Goal: Task Accomplishment & Management: Manage account settings

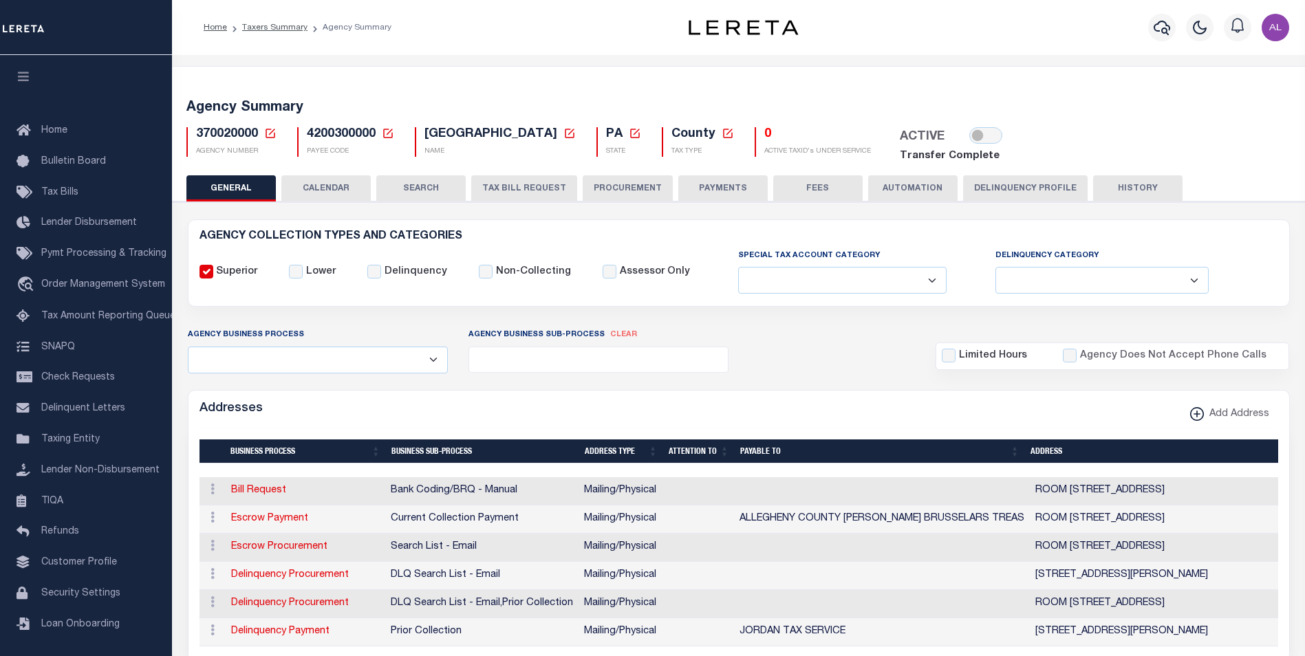
select select
click at [270, 132] on icon at bounding box center [270, 133] width 12 height 12
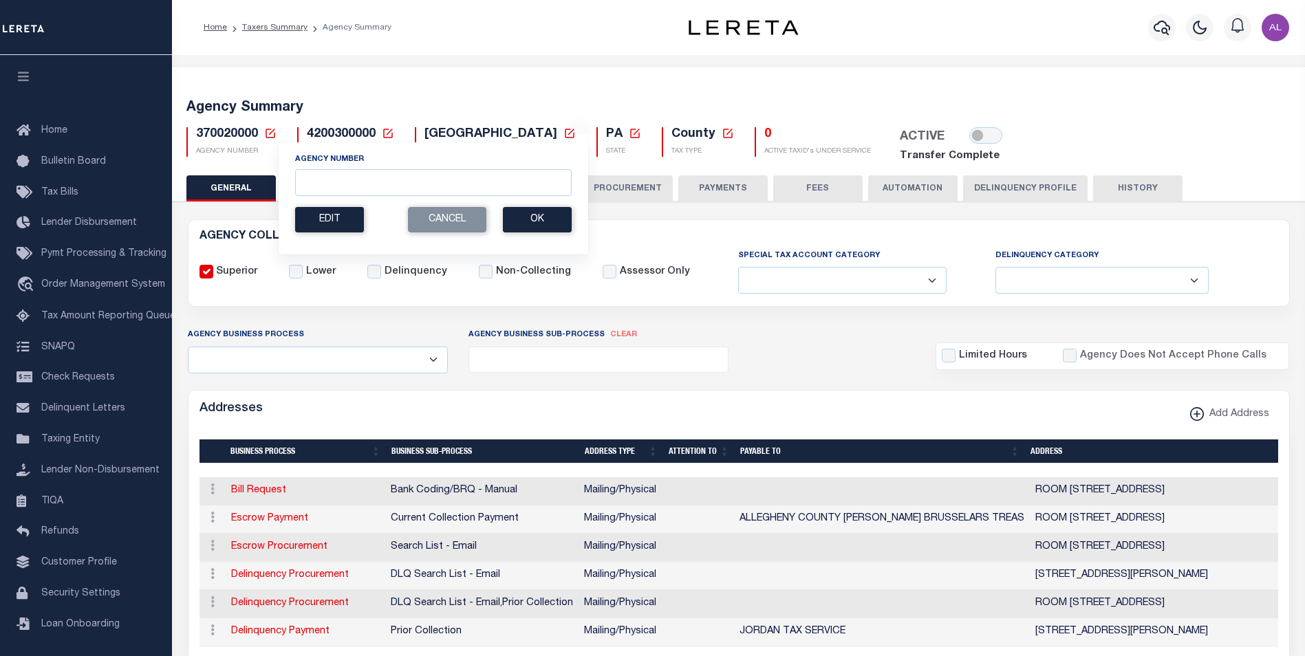
click at [391, 134] on icon at bounding box center [388, 133] width 12 height 12
click at [444, 175] on input "Payee Code" at bounding box center [495, 182] width 164 height 27
paste input "60010106"
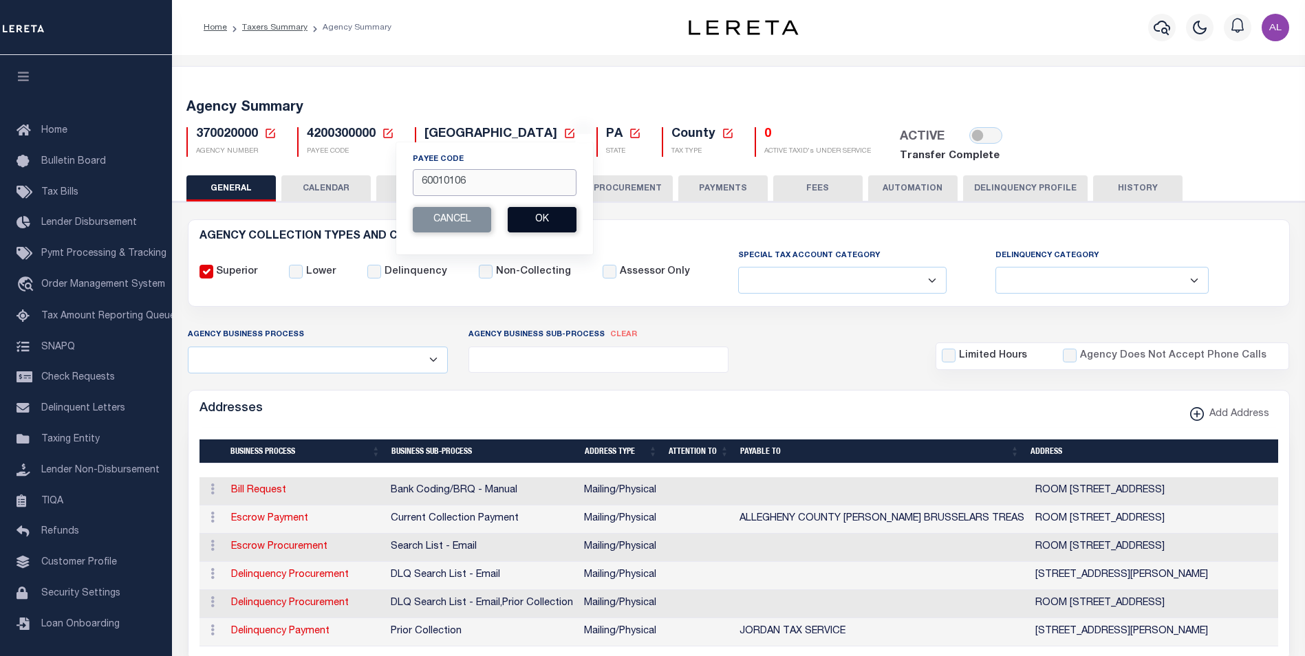
type input "60010106"
click at [552, 221] on button "Ok" at bounding box center [542, 219] width 69 height 25
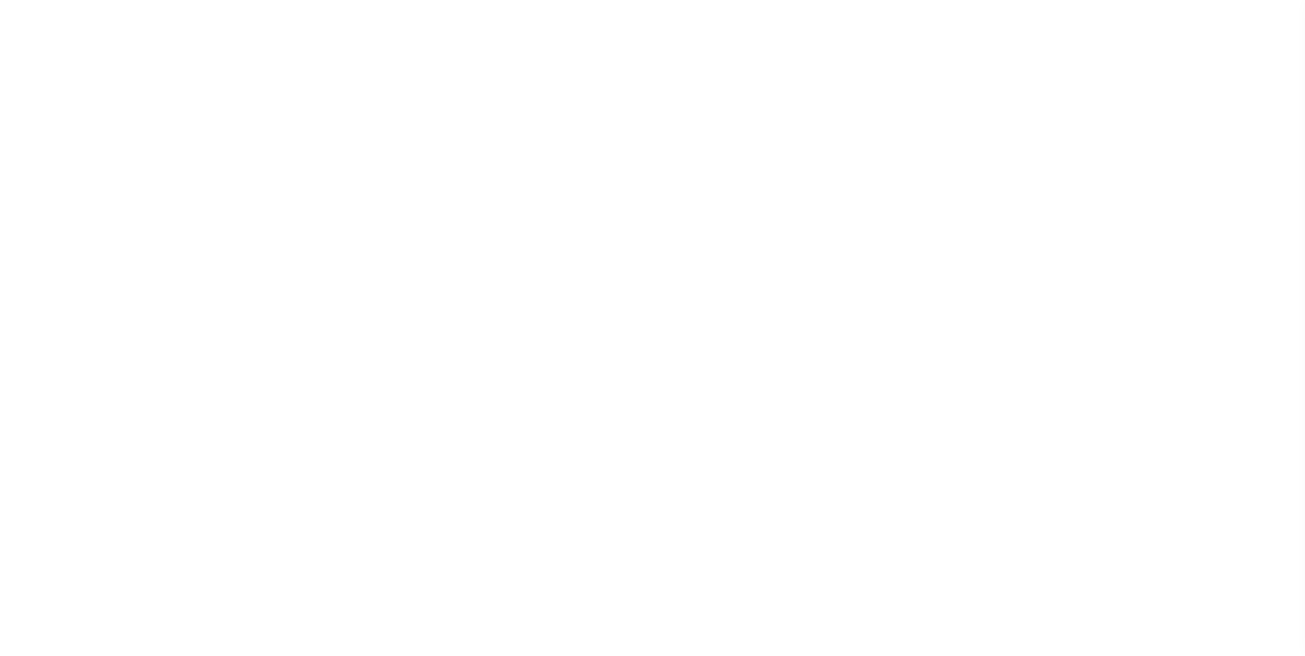
select select
checkbox input "false"
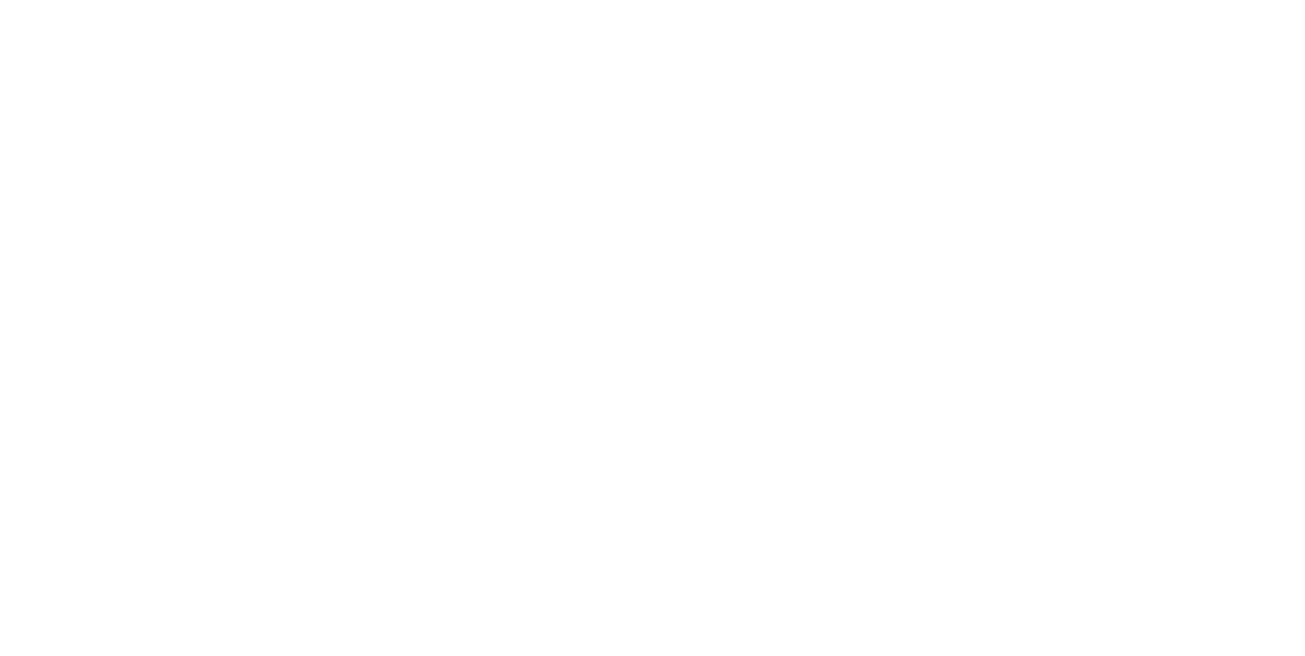
checkbox input "false"
type input "900104002"
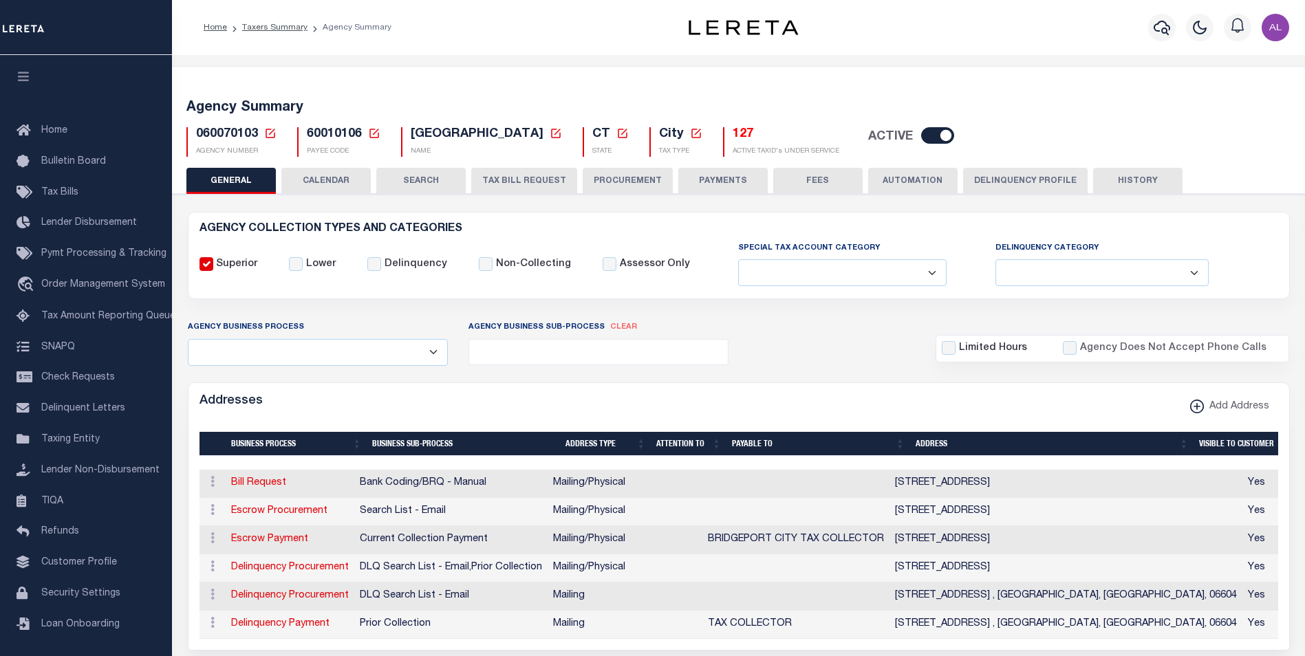
click at [977, 179] on button "Delinquency Profile" at bounding box center [1025, 181] width 124 height 26
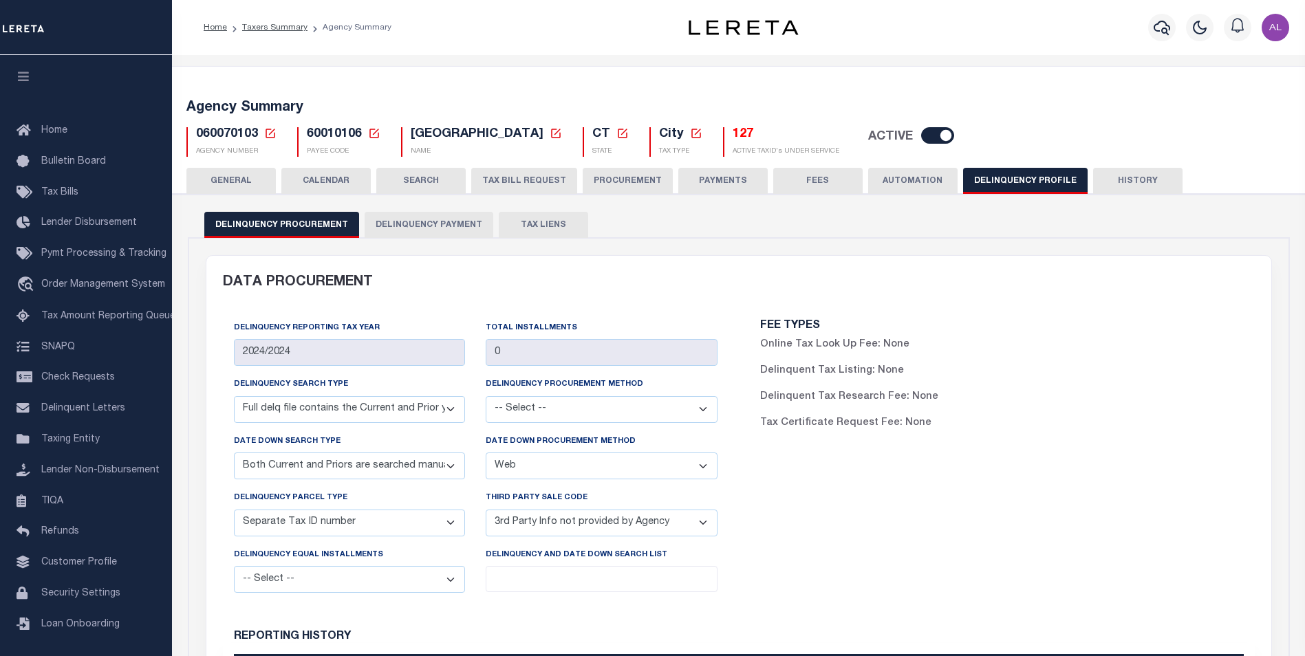
click at [891, 171] on button "AUTOMATION" at bounding box center [912, 181] width 89 height 26
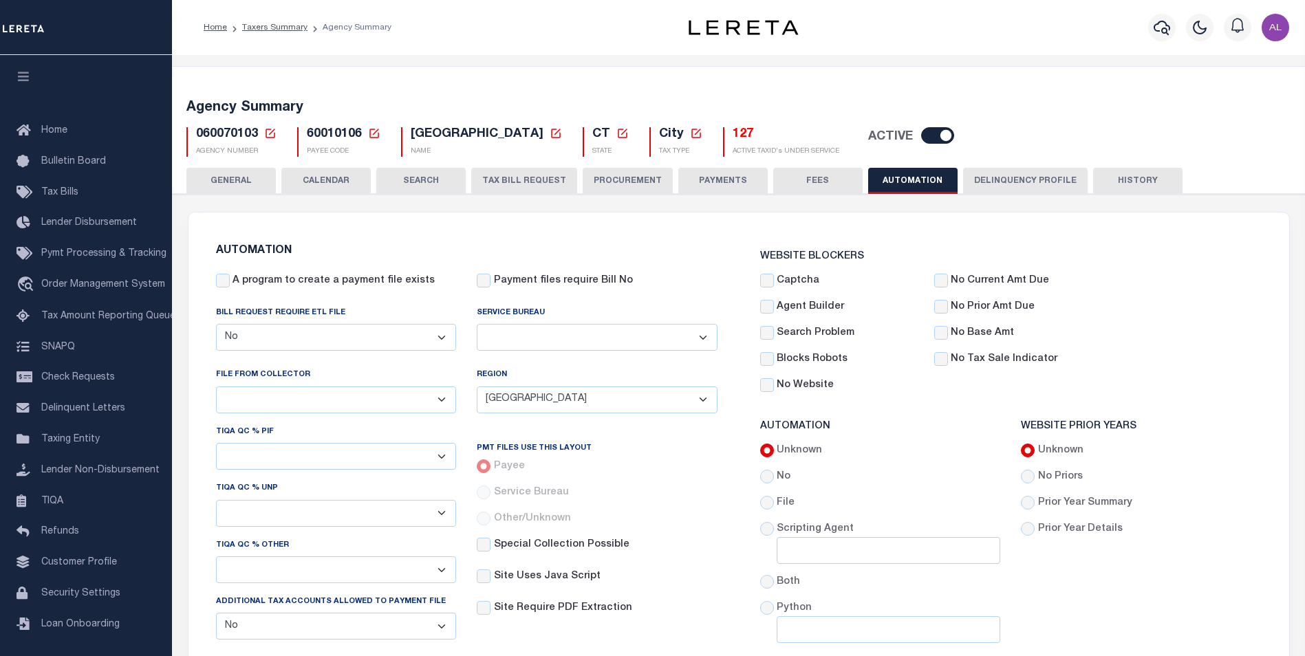
click at [1026, 166] on div "Agency Summary 060070103 Agency Number Edit Cancel Ok New Agency Number Cancel …" at bounding box center [739, 125] width 1138 height 85
click at [997, 177] on button "Delinquency Profile" at bounding box center [1025, 181] width 124 height 26
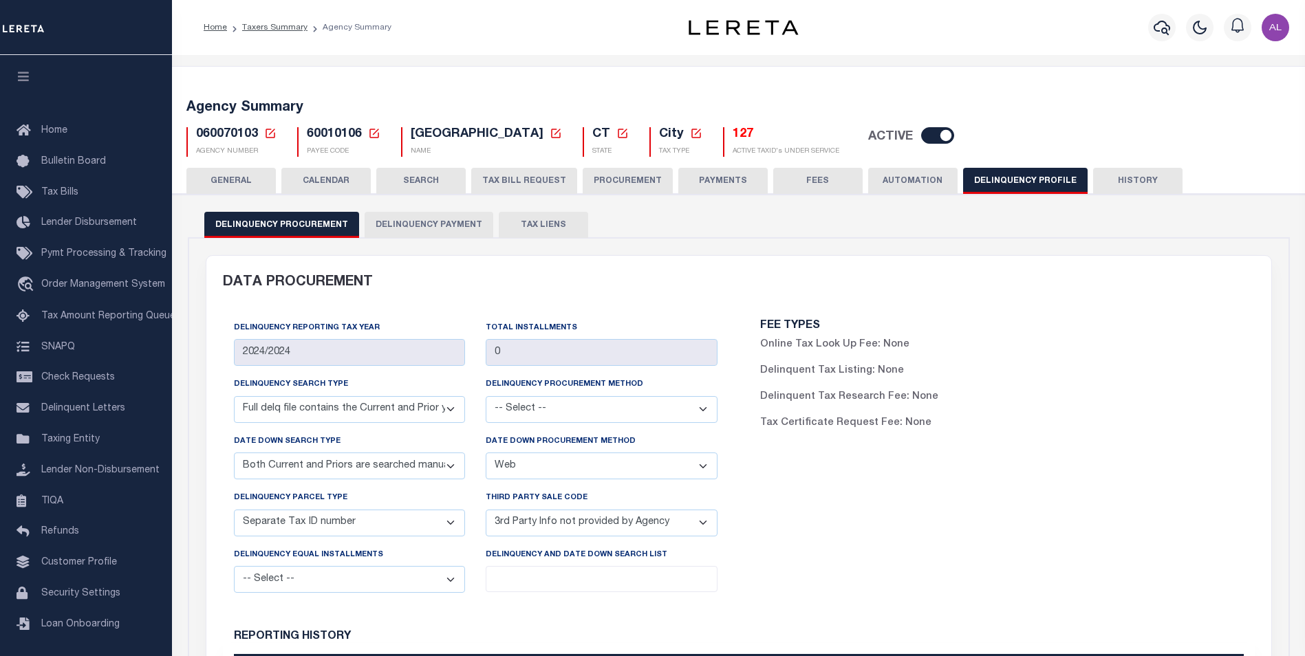
click at [405, 226] on button "Delinquency Payment" at bounding box center [429, 225] width 129 height 26
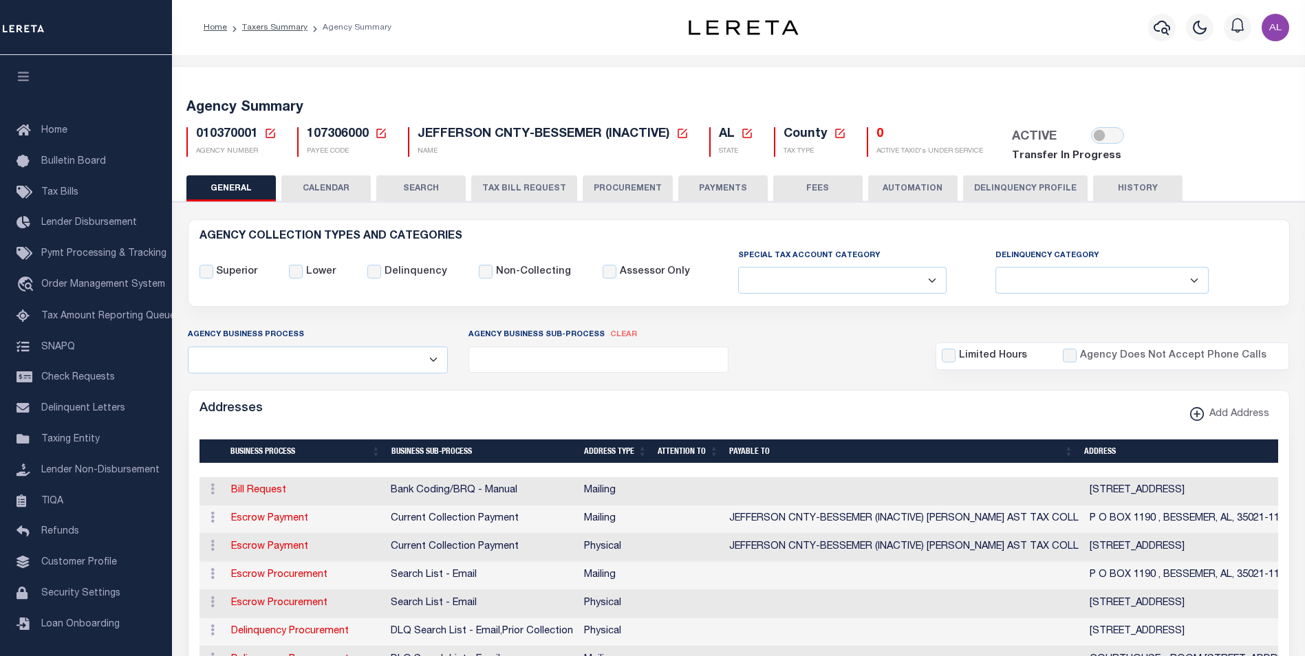
select select
click at [380, 129] on icon at bounding box center [381, 134] width 10 height 10
click at [418, 177] on input "Payee Code" at bounding box center [488, 182] width 164 height 27
paste input "60012211"
type input "60012211"
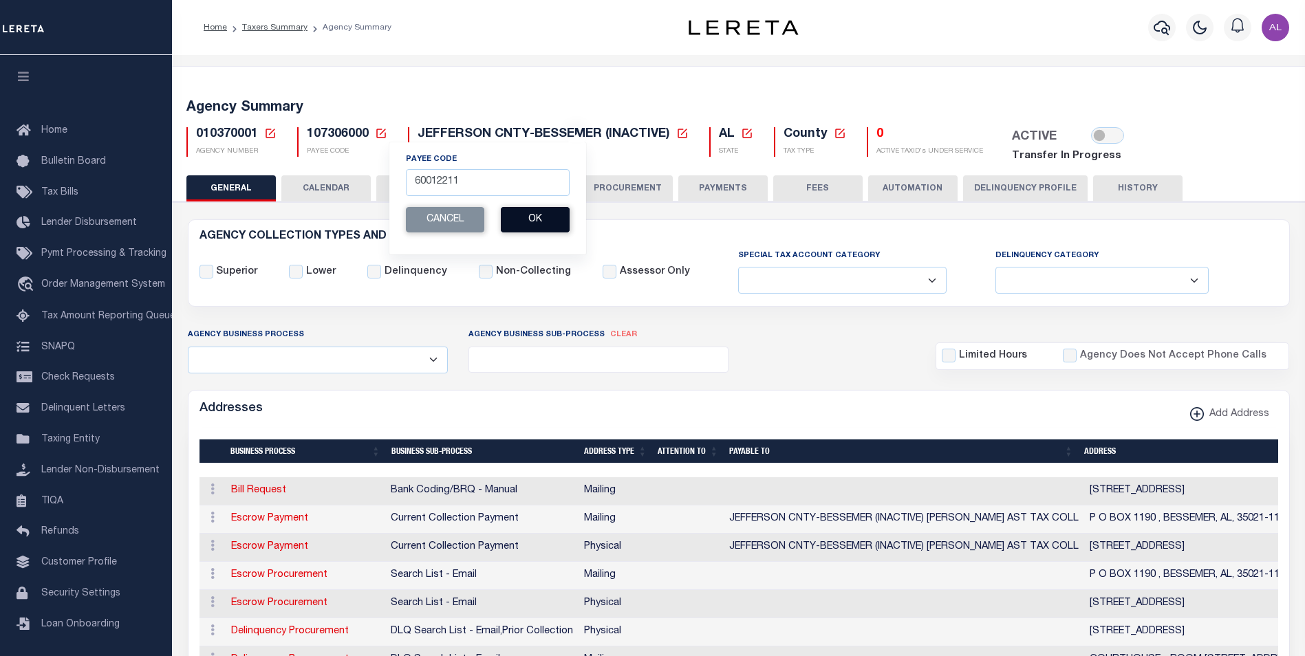
click at [549, 217] on button "Ok" at bounding box center [535, 219] width 69 height 25
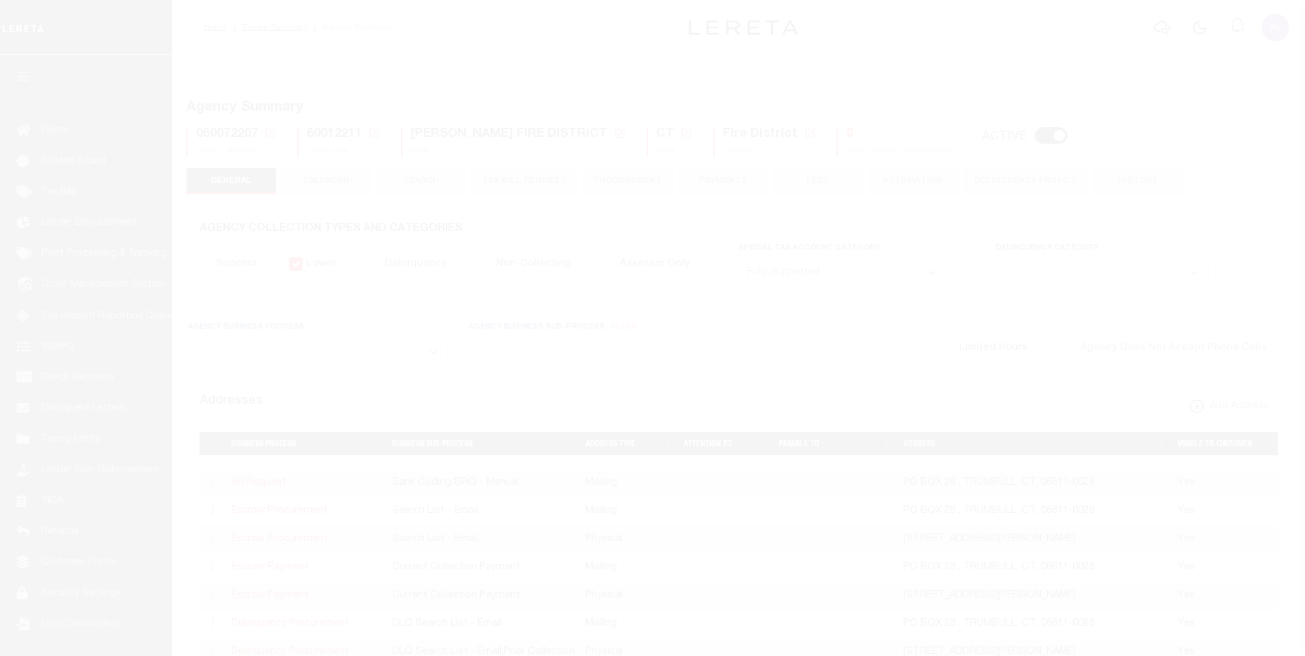
select select "1"
select select
select select "2023"
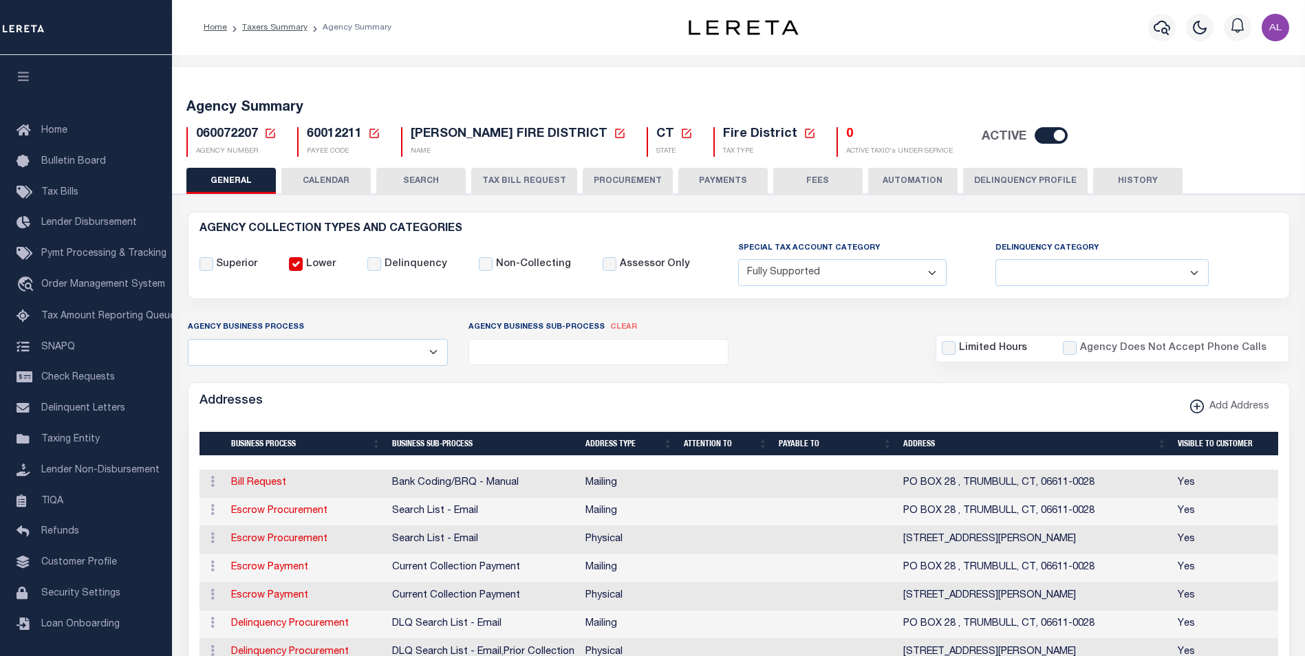
click at [1007, 193] on button "Delinquency Profile" at bounding box center [1025, 181] width 124 height 26
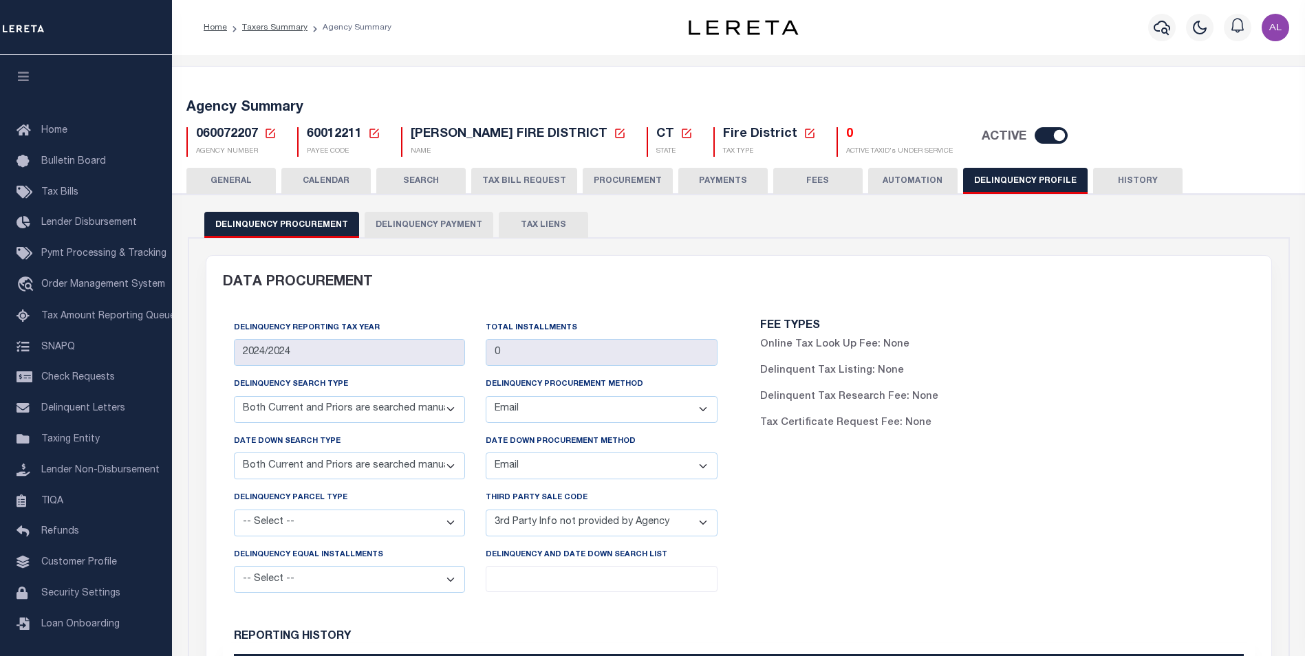
click at [424, 225] on button "Delinquency Payment" at bounding box center [429, 225] width 129 height 26
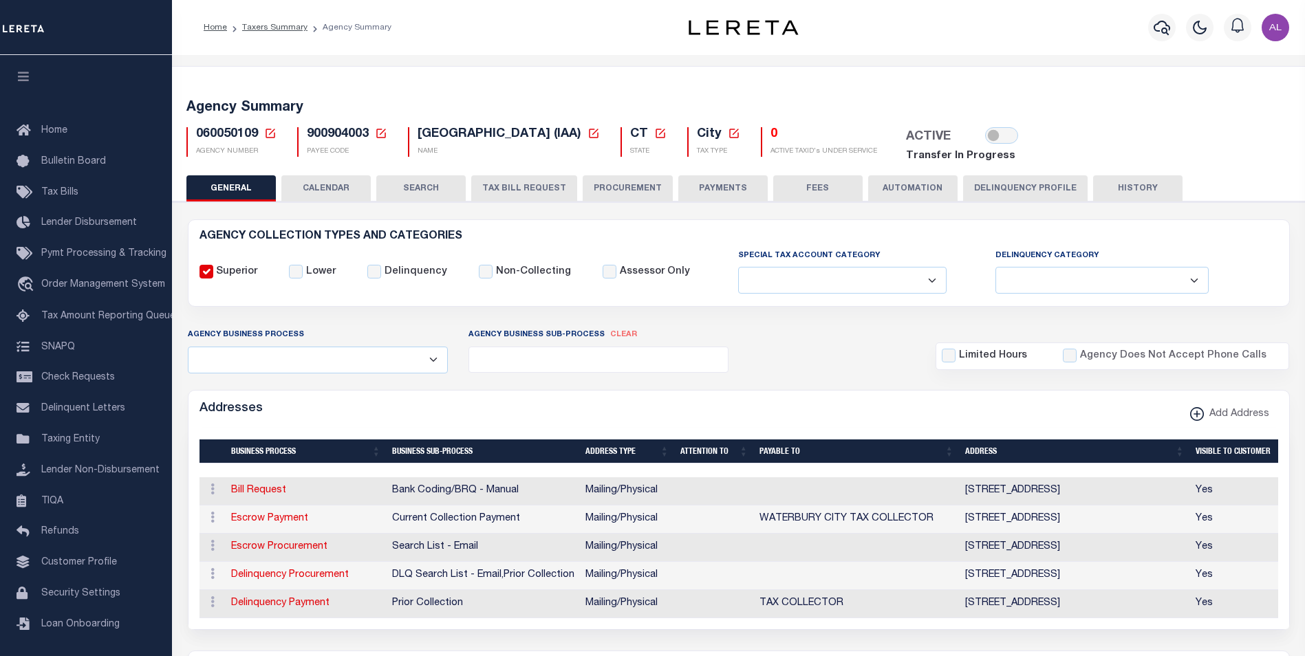
select select
click at [385, 136] on icon at bounding box center [381, 134] width 10 height 10
click at [453, 187] on input "Payee Code" at bounding box center [488, 182] width 164 height 27
paste input "60051112"
type input "60051112"
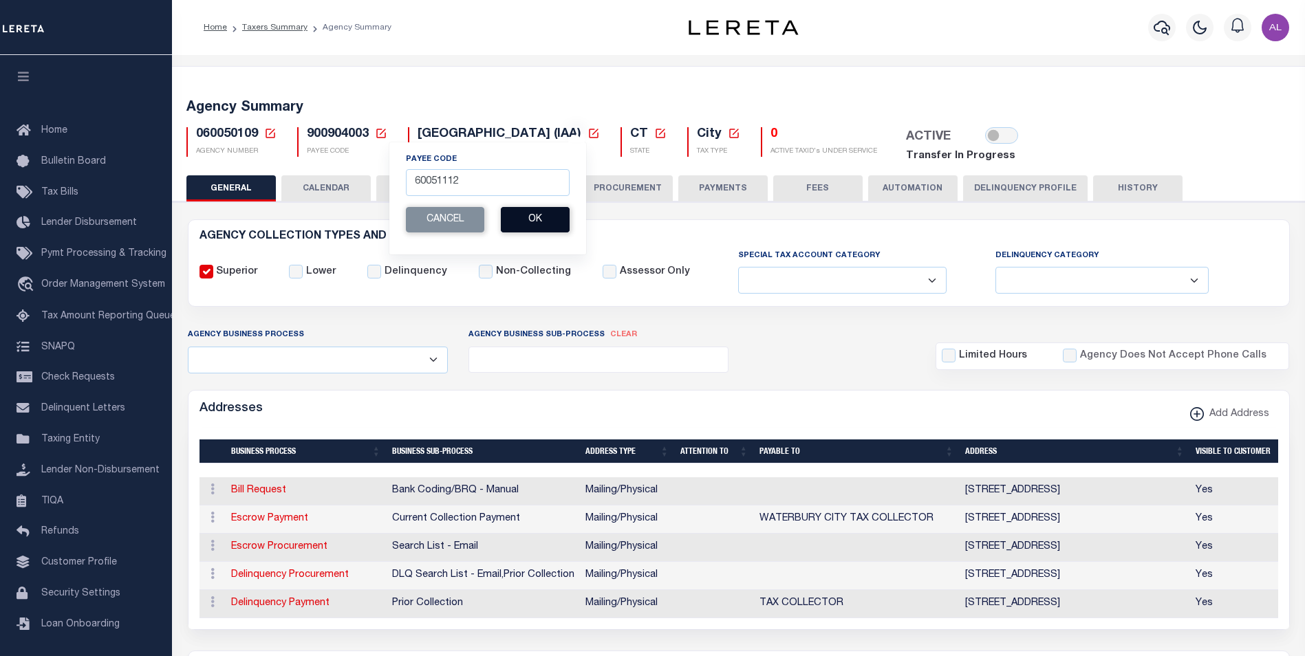
click at [541, 227] on button "Ok" at bounding box center [535, 219] width 69 height 25
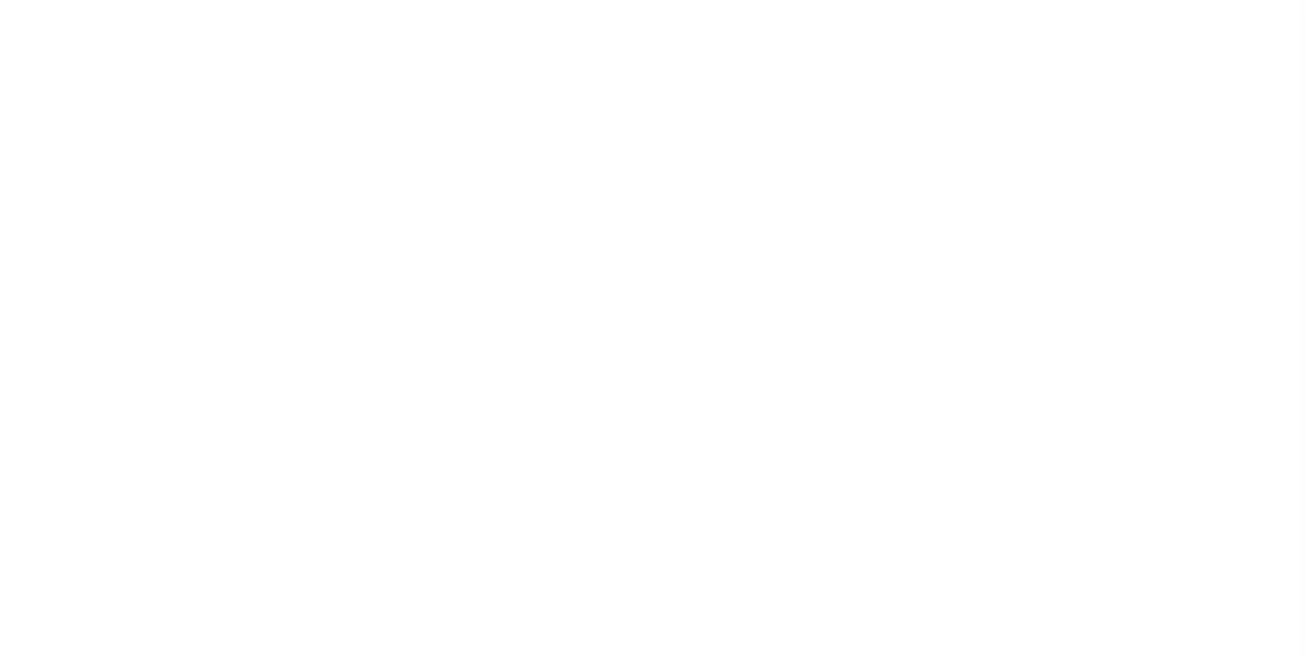
select select
checkbox input "false"
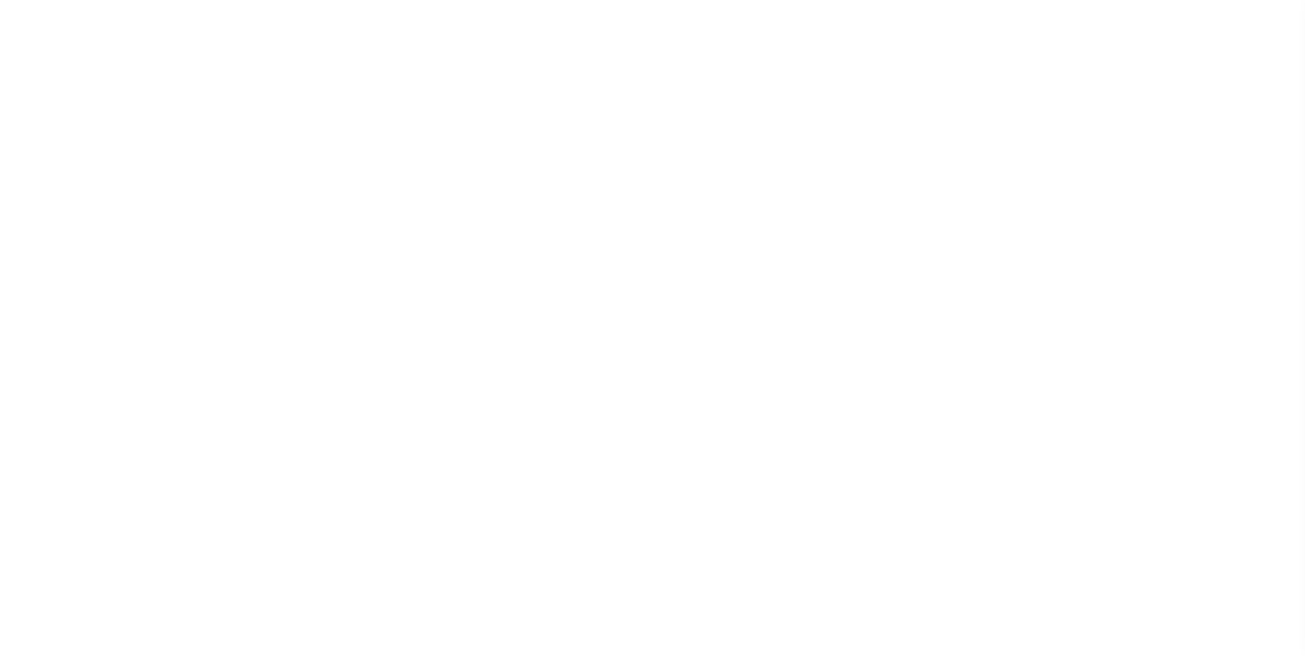
select select "2"
checkbox input "false"
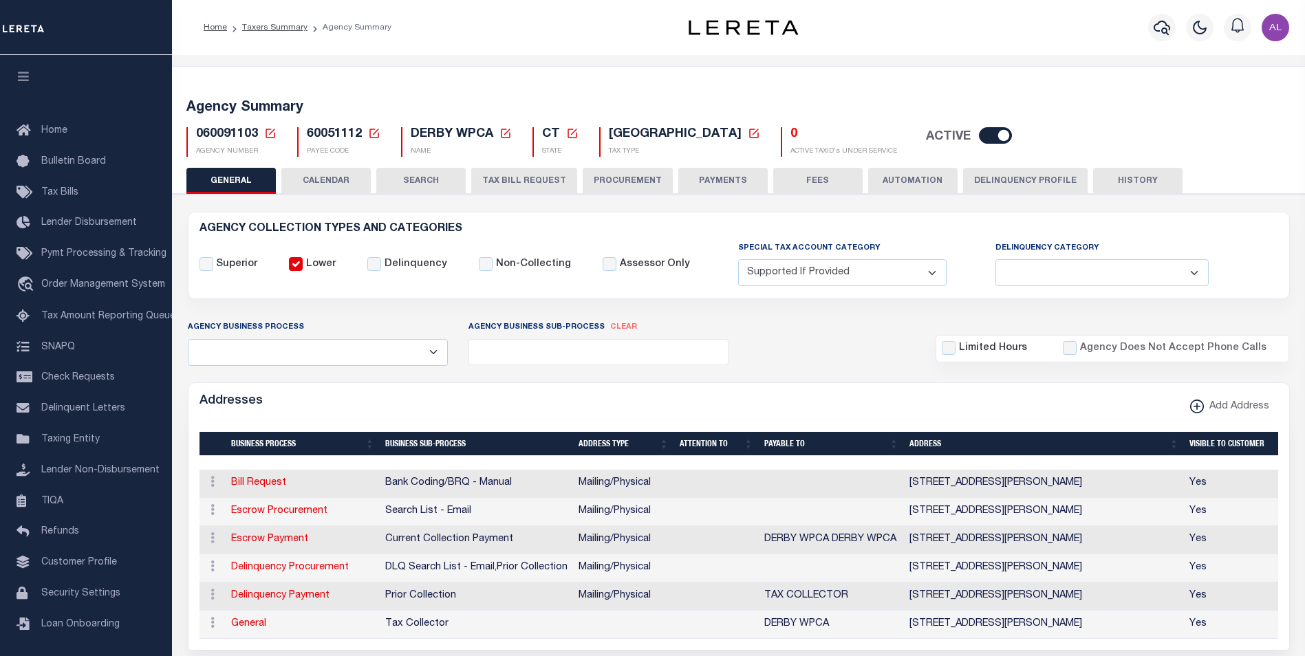
click at [1001, 182] on button "Delinquency Profile" at bounding box center [1025, 181] width 124 height 26
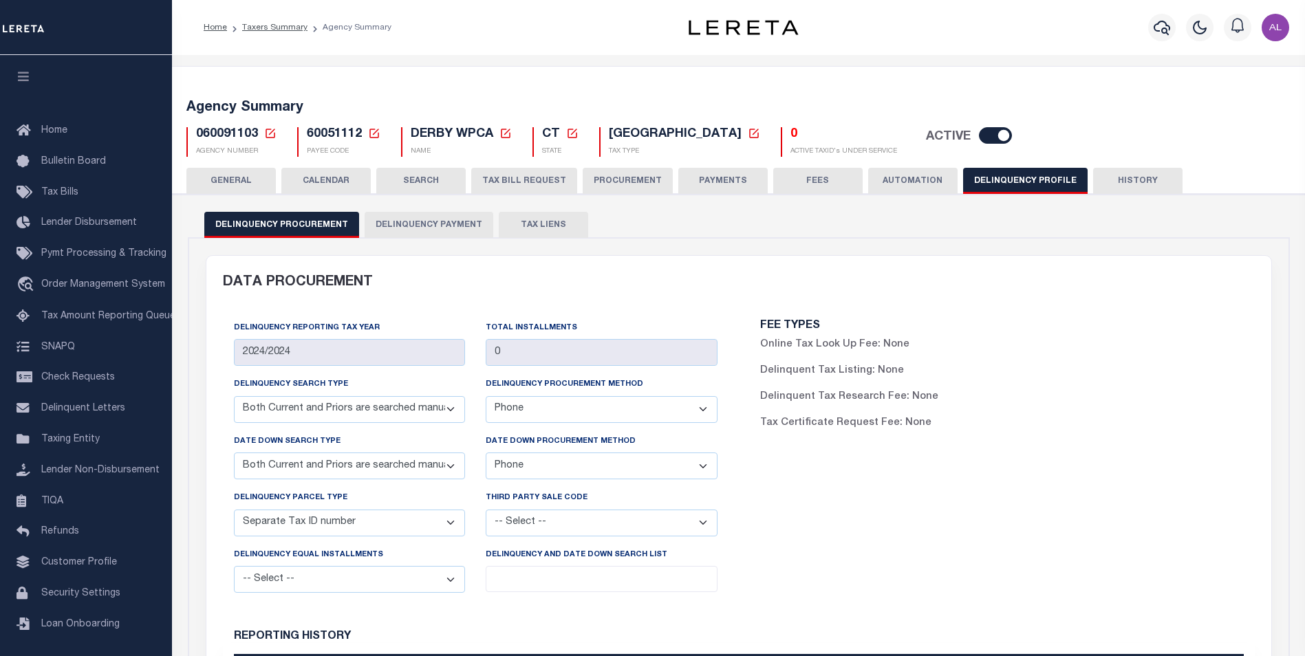
click at [447, 224] on button "Delinquency Payment" at bounding box center [429, 225] width 129 height 26
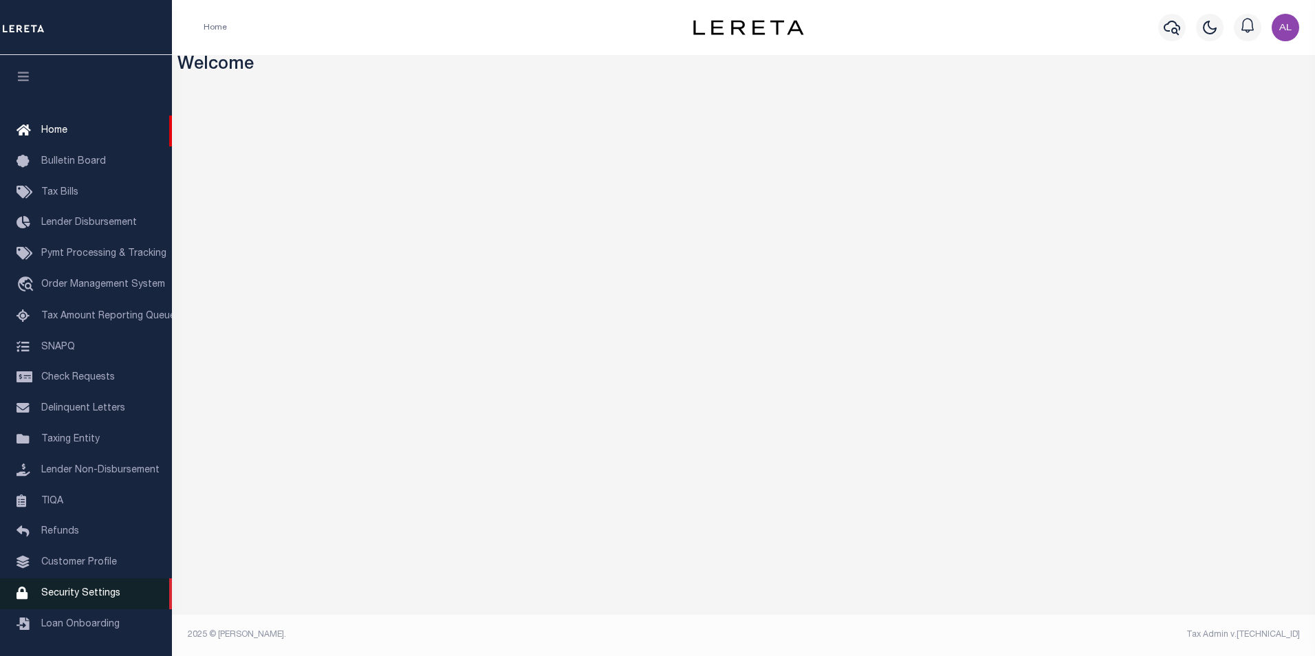
scroll to position [14, 0]
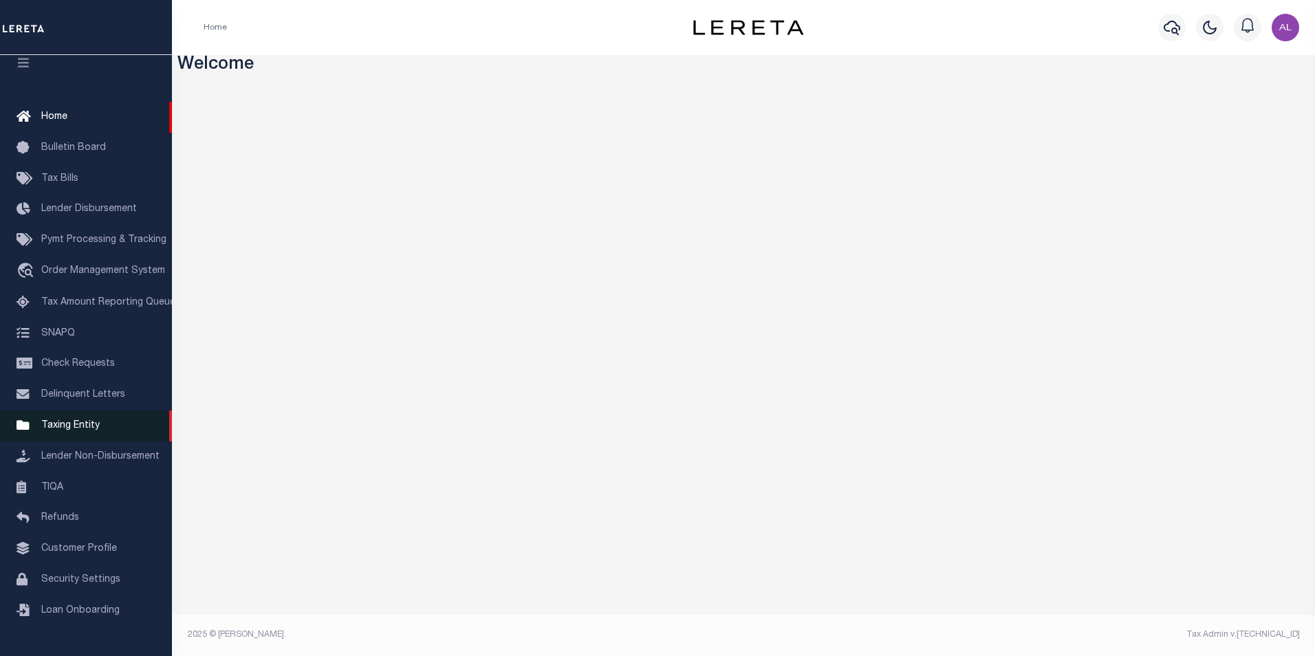
click at [75, 431] on span "Taxing Entity" at bounding box center [70, 426] width 58 height 10
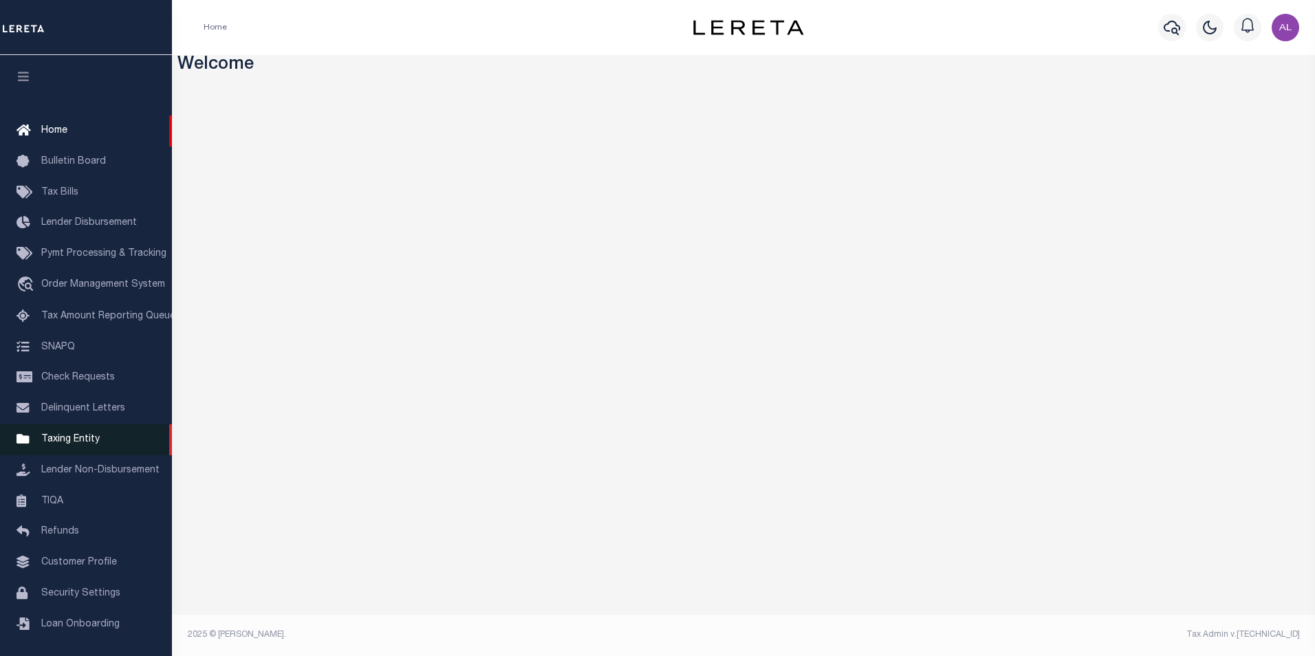
click at [58, 444] on span "Taxing Entity" at bounding box center [70, 440] width 58 height 10
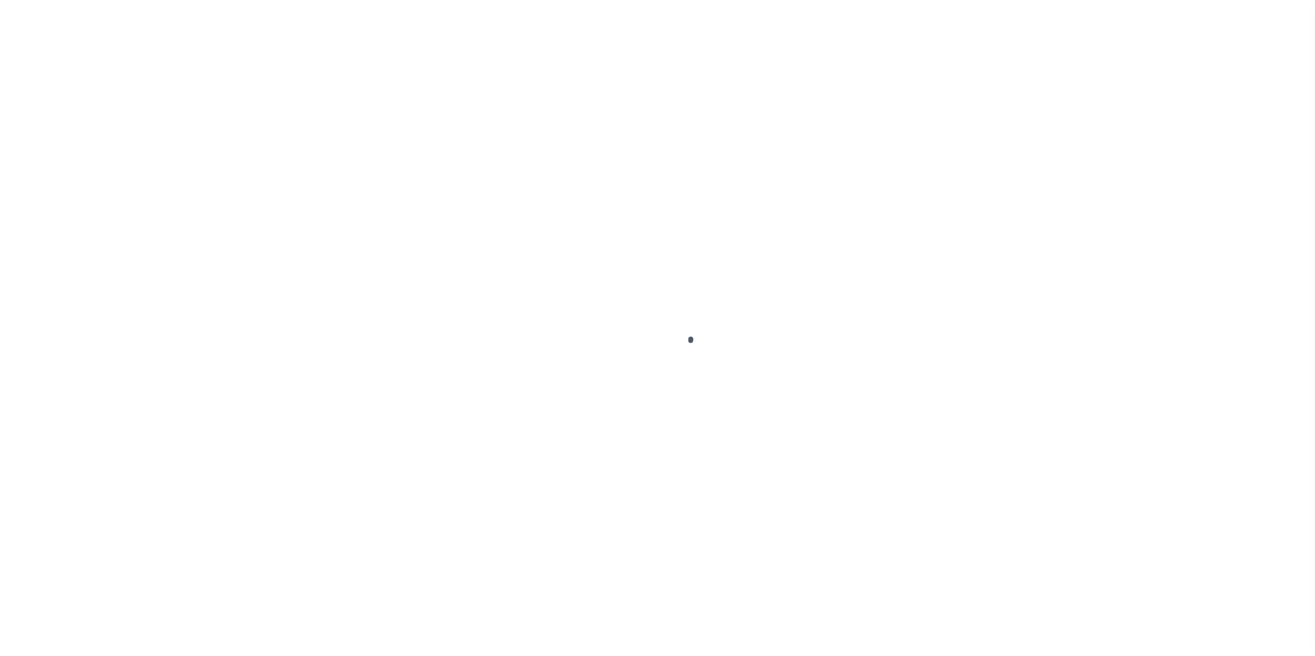
select select
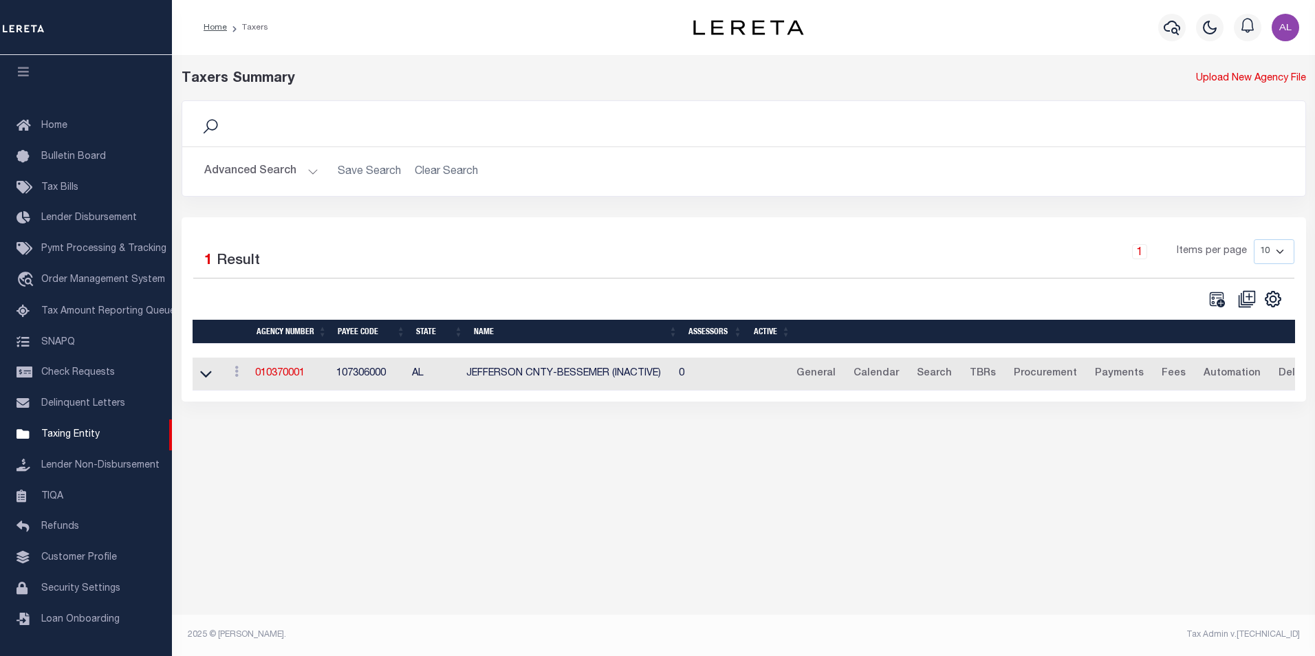
click at [302, 169] on button "Advanced Search" at bounding box center [261, 171] width 114 height 27
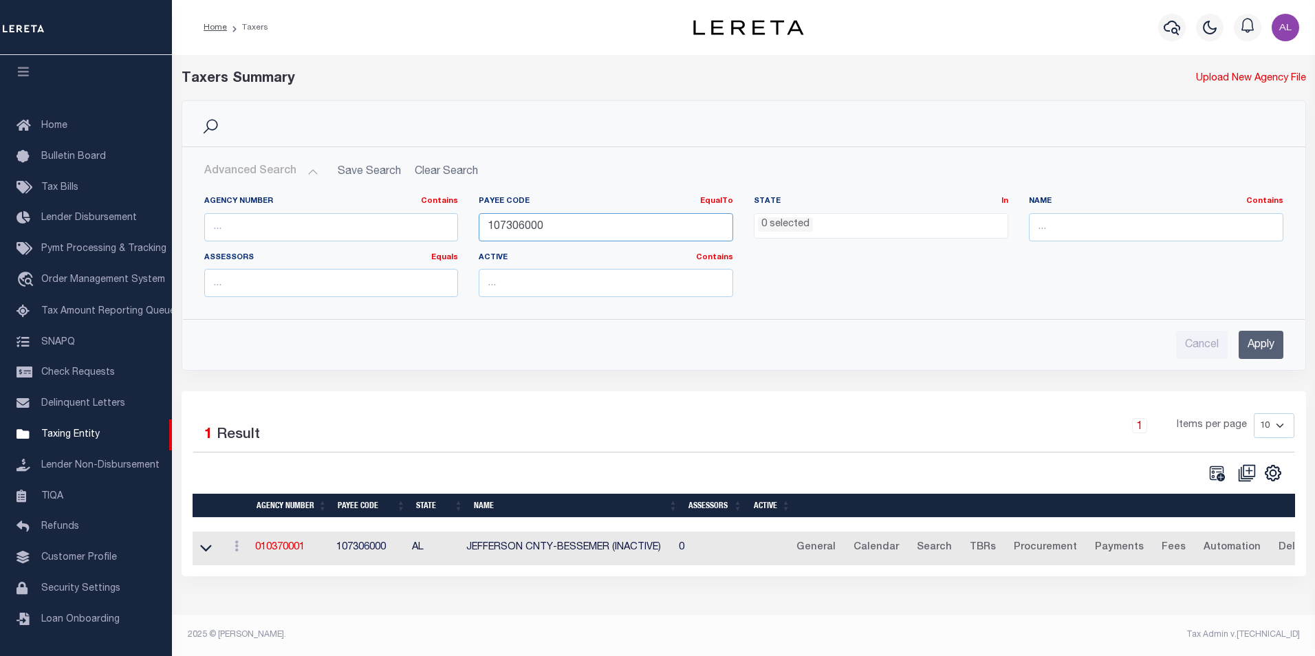
click at [540, 225] on input "107306000" at bounding box center [606, 227] width 254 height 28
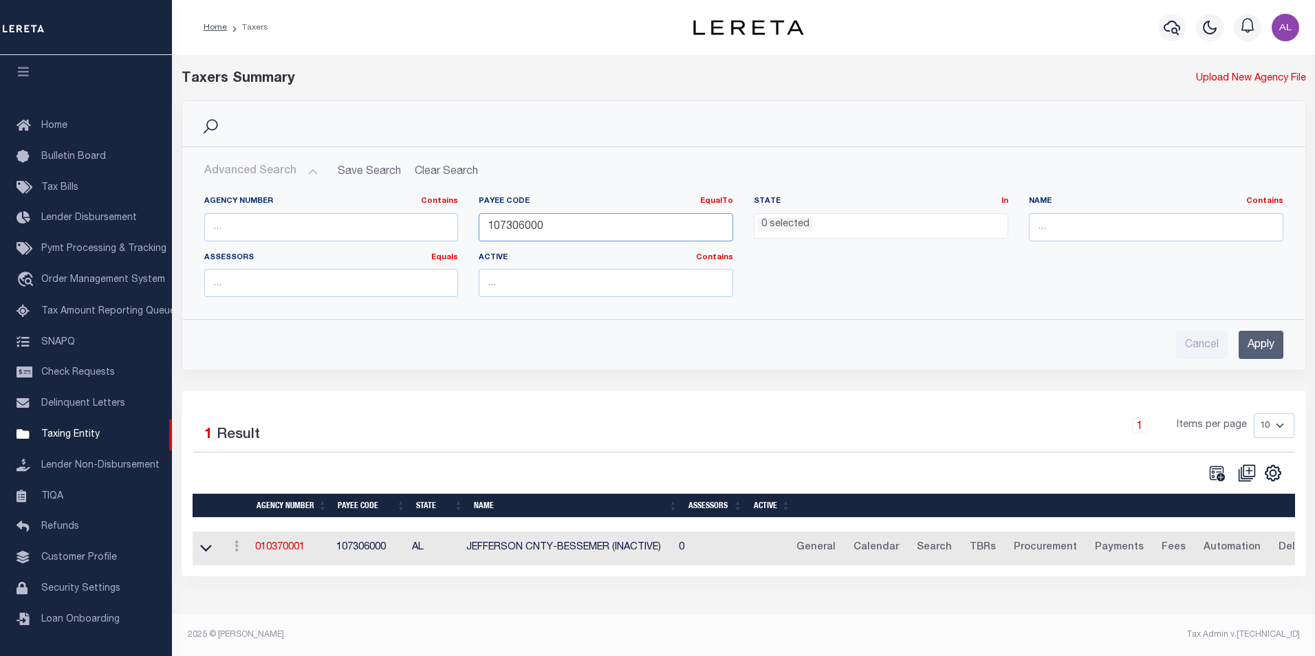
paste input "220970401"
type input "2209704010"
click at [1247, 353] on input "Apply" at bounding box center [1261, 345] width 45 height 28
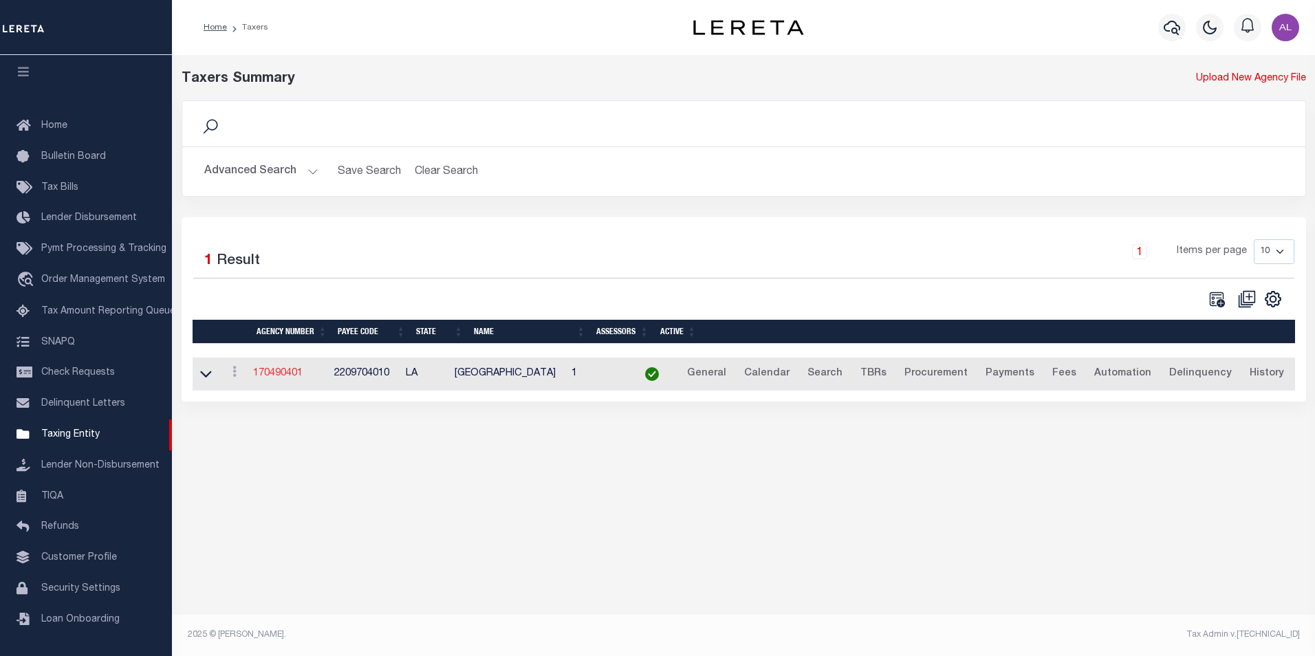
click at [279, 377] on link "170490401" at bounding box center [278, 374] width 50 height 10
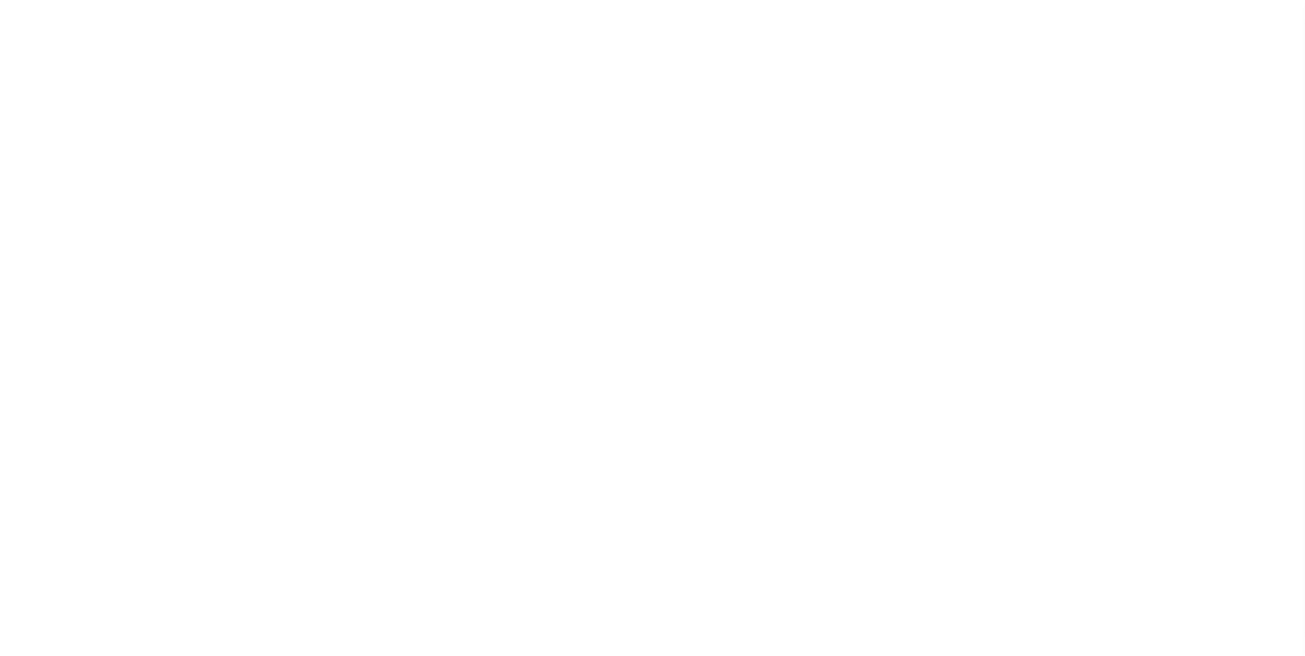
select select
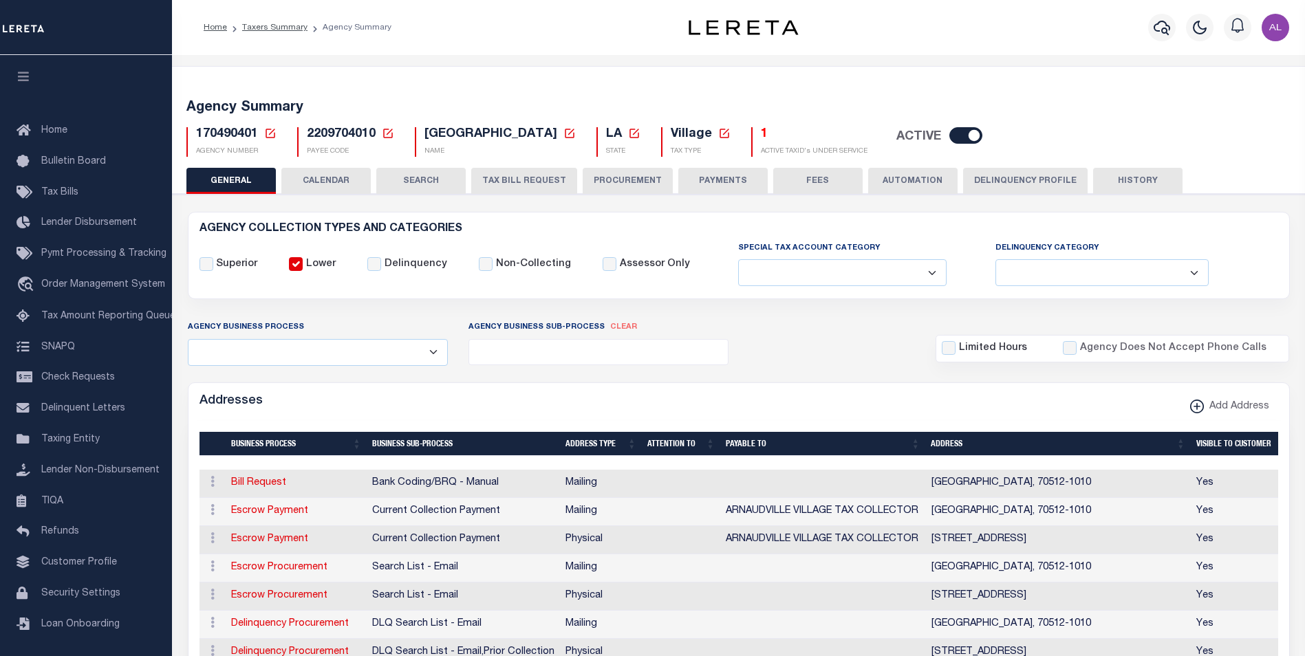
click at [978, 188] on button "Delinquency Profile" at bounding box center [1025, 181] width 124 height 26
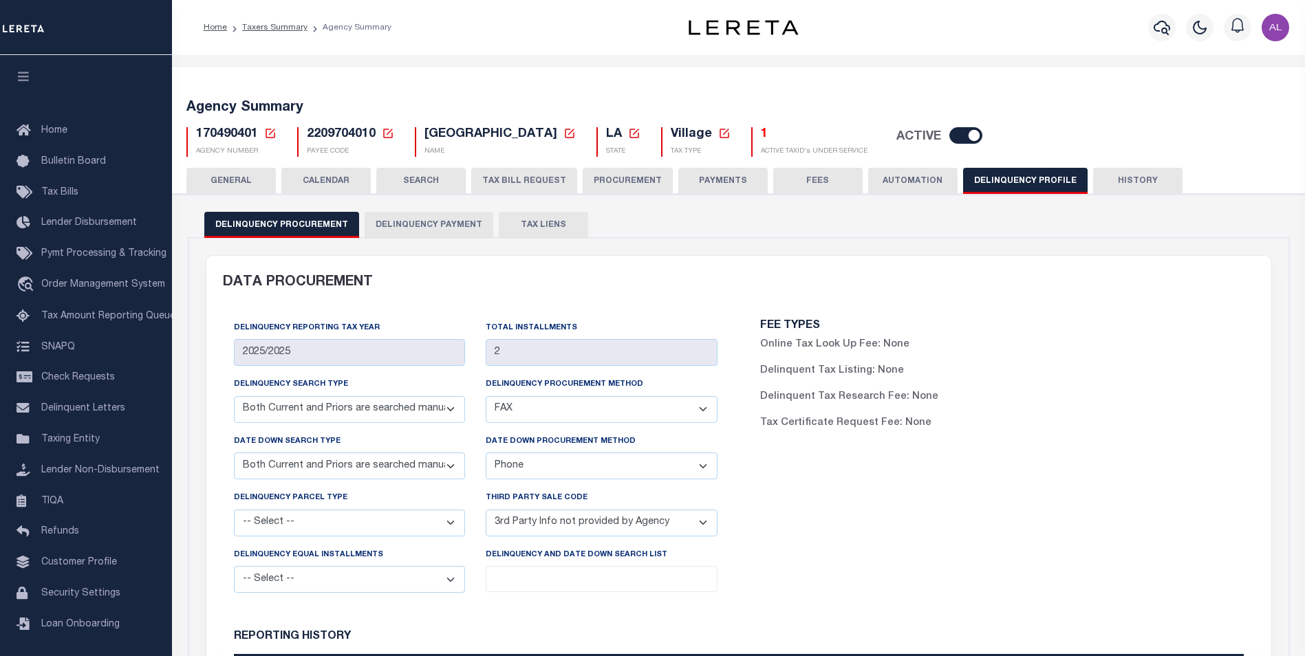
click at [451, 233] on button "Delinquency Payment" at bounding box center [429, 225] width 129 height 26
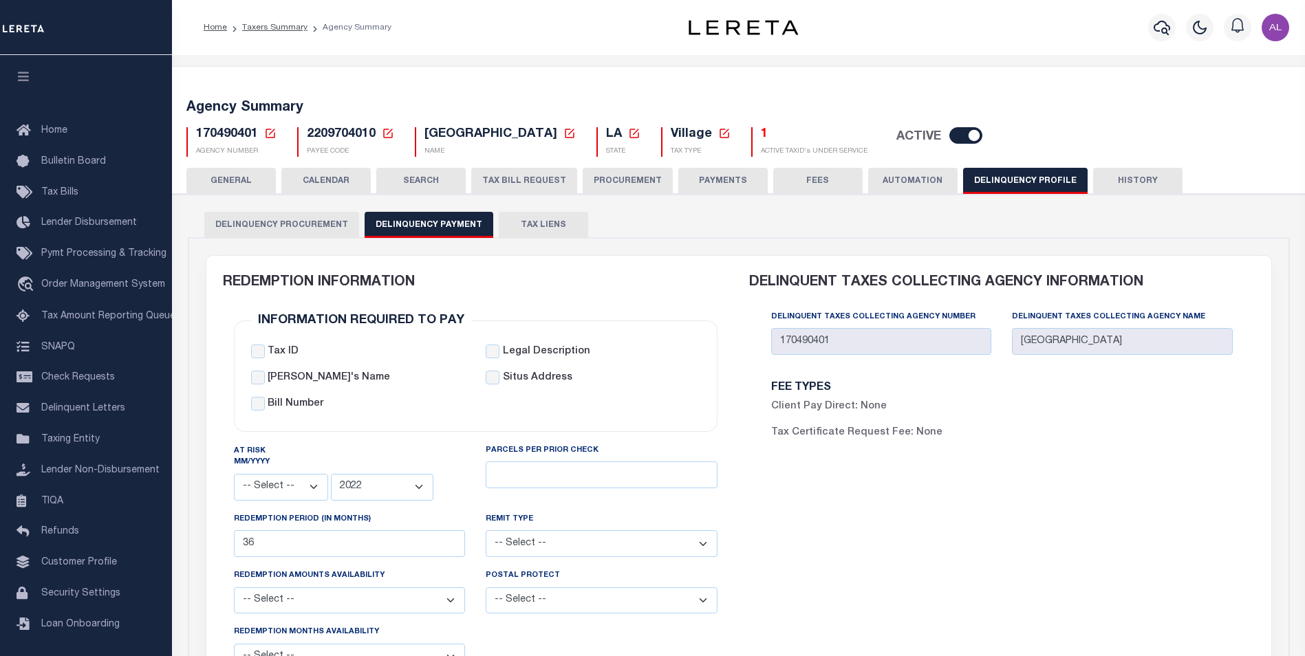
click at [391, 135] on icon at bounding box center [388, 134] width 10 height 10
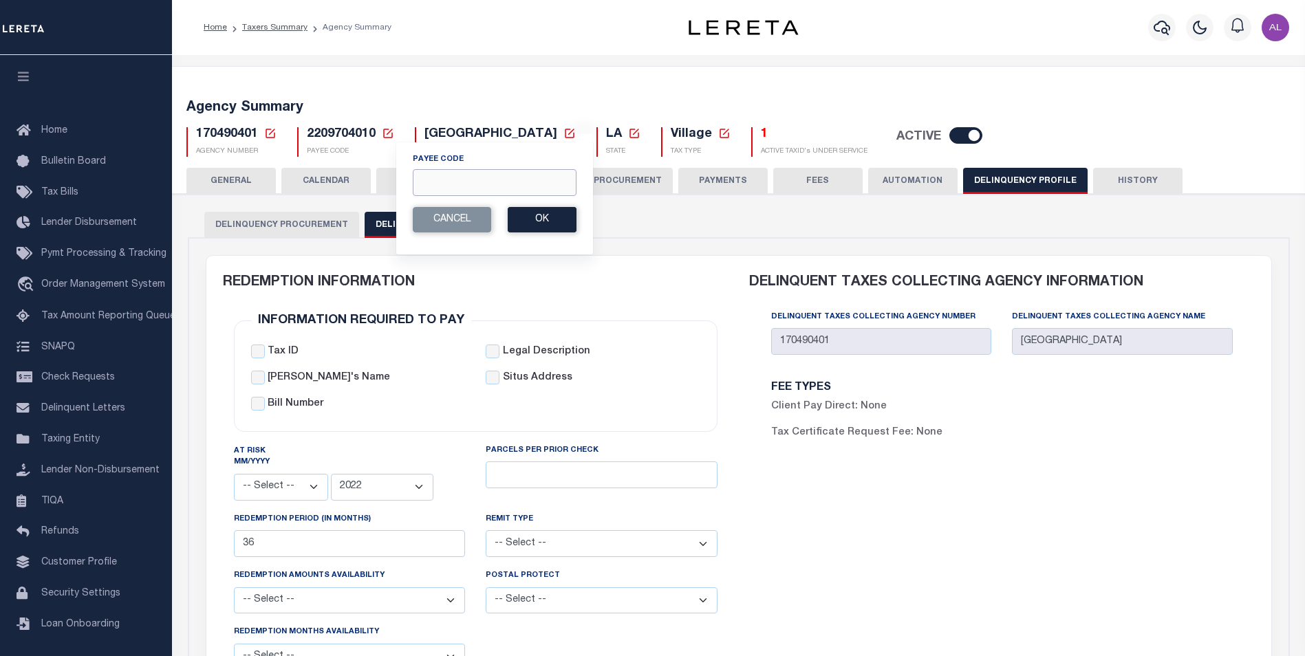
click at [446, 177] on input "Payee Code" at bounding box center [495, 182] width 164 height 27
paste input "2210504002"
type input "2210504002"
click at [545, 226] on button "Ok" at bounding box center [542, 219] width 69 height 25
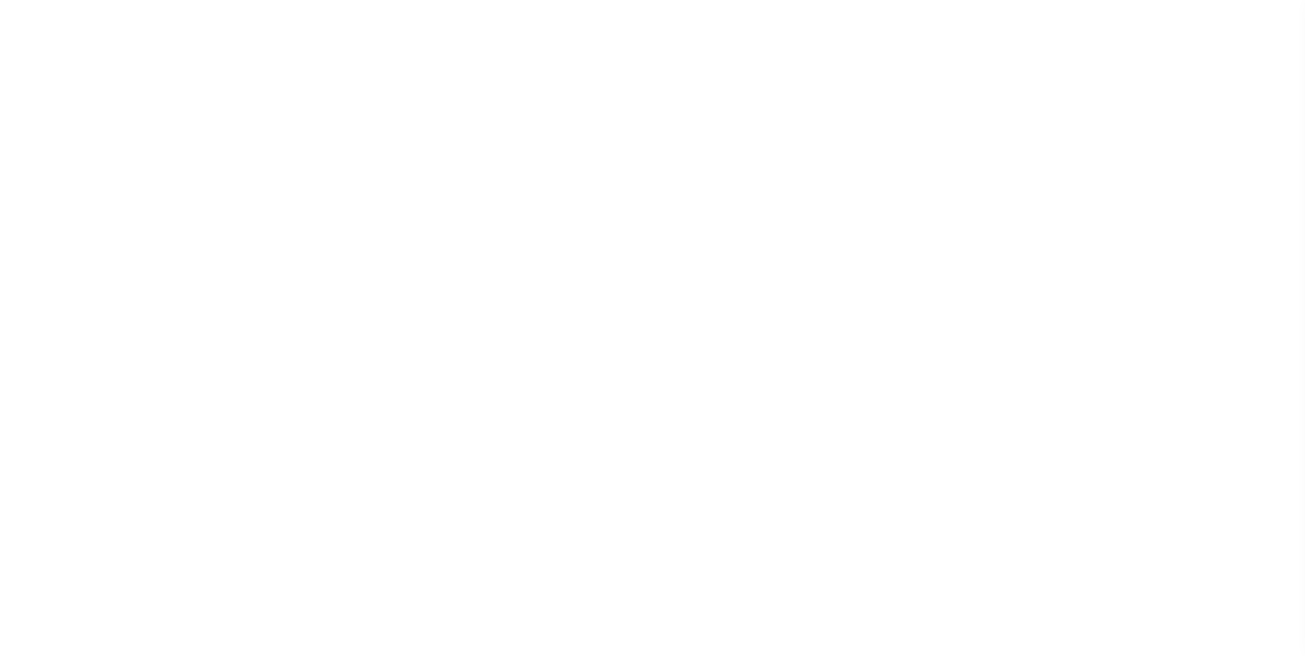
select select
select select "2022"
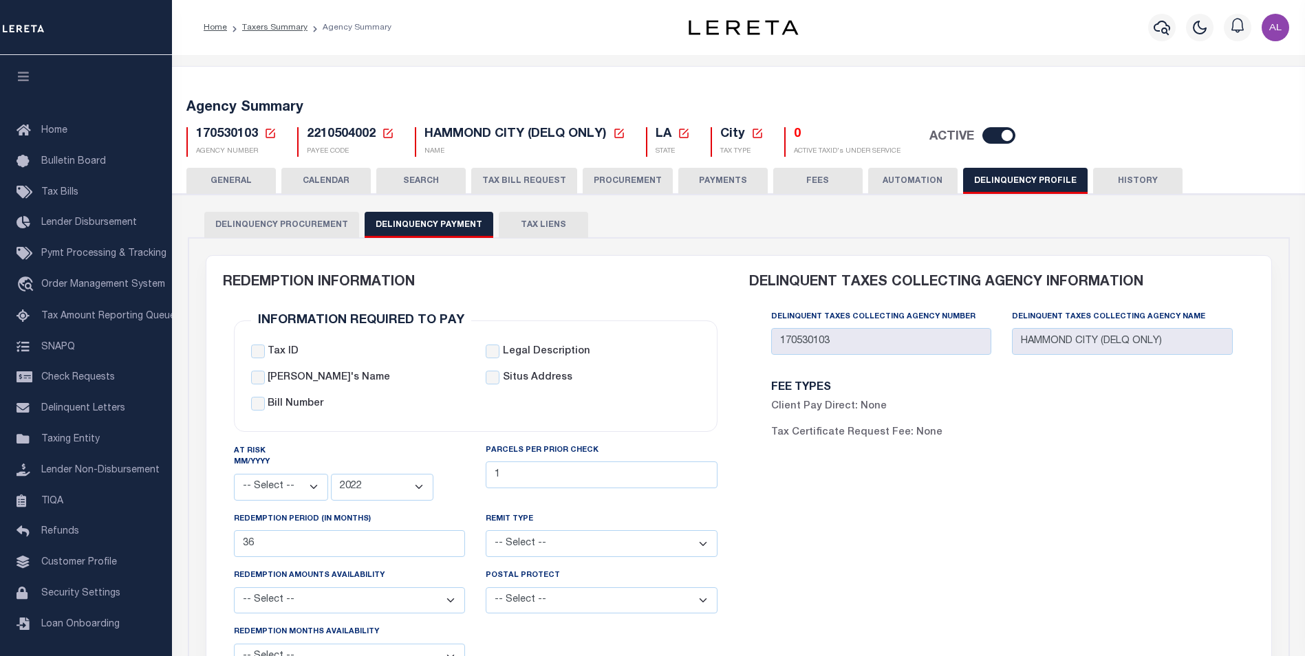
click at [391, 133] on icon at bounding box center [388, 133] width 12 height 12
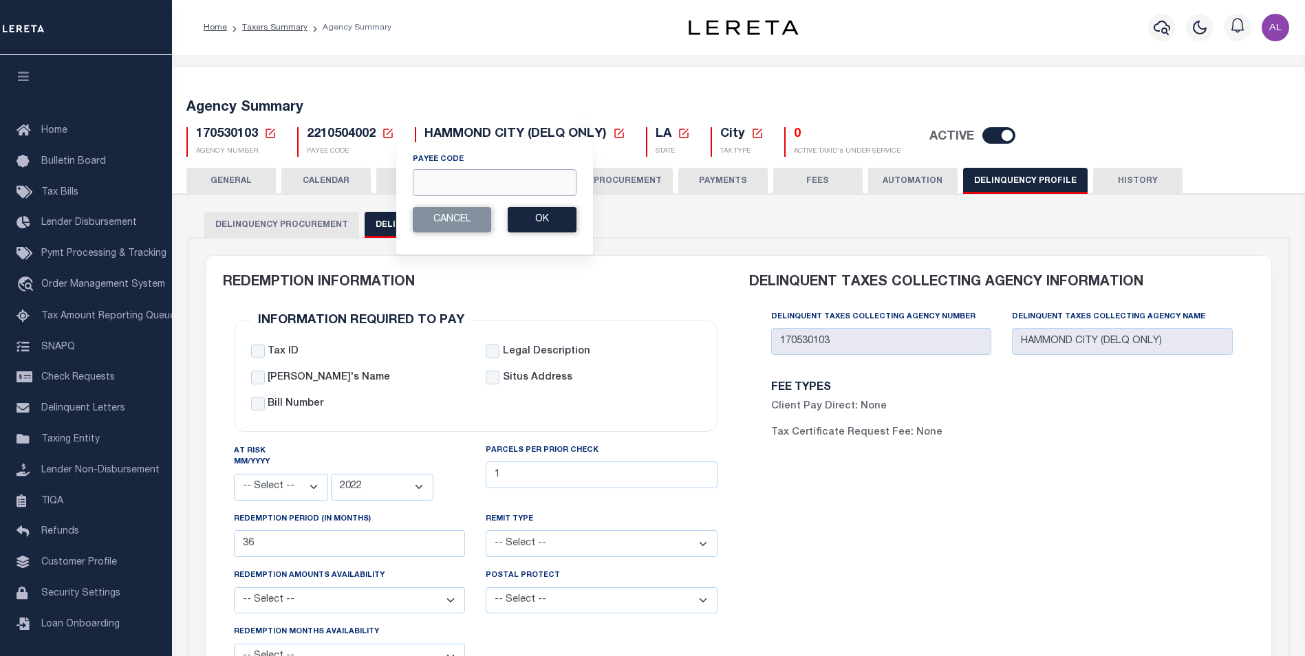
click at [437, 184] on input "Payee Code" at bounding box center [495, 182] width 164 height 27
paste input "2302700000"
type input "2302700000"
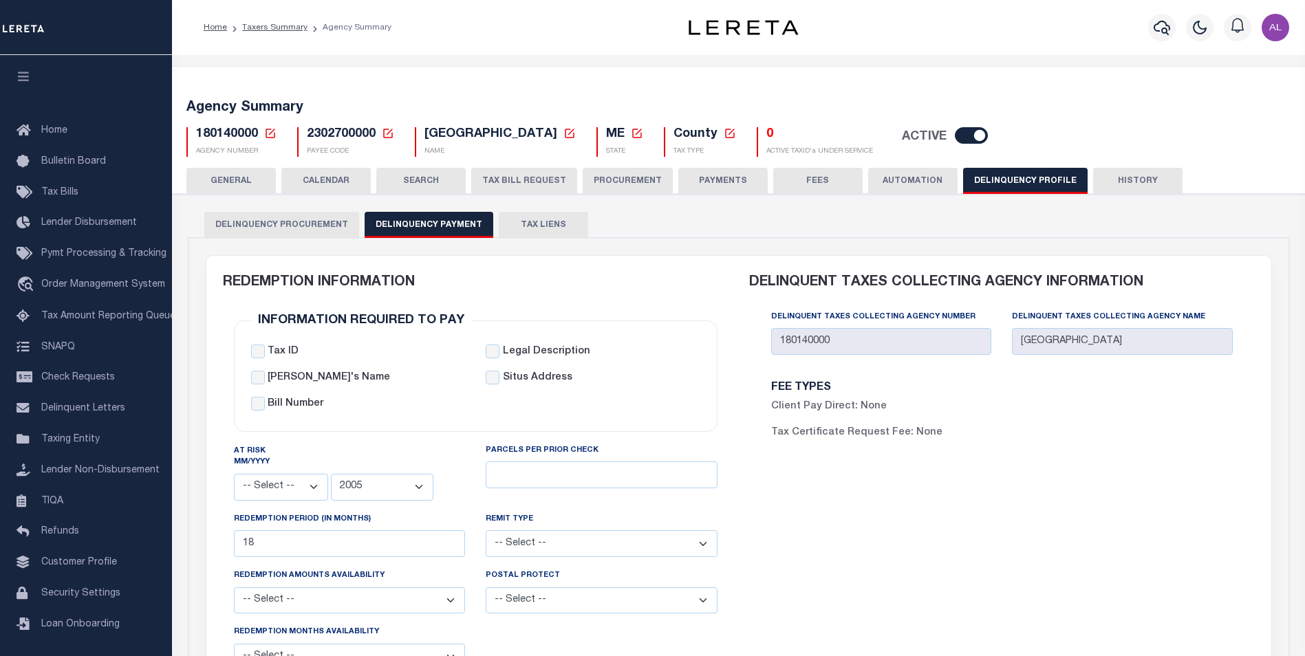
select select
select select "2005"
click at [228, 133] on span "180140000" at bounding box center [227, 134] width 62 height 12
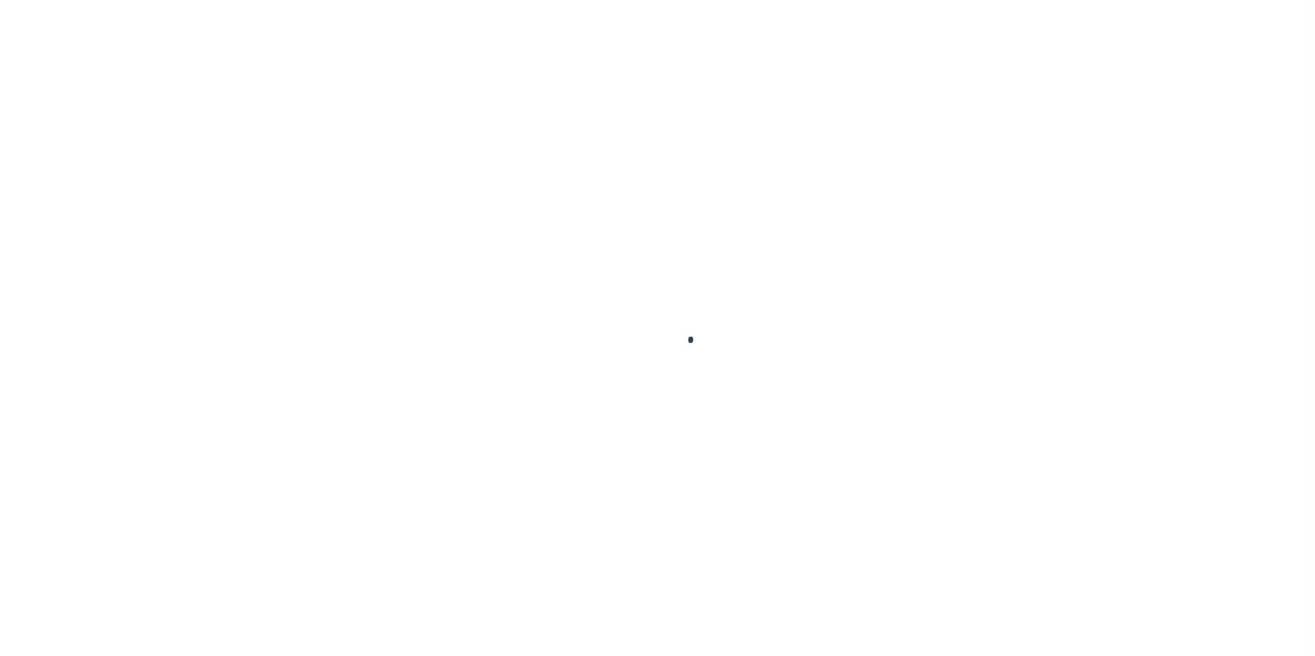
scroll to position [14, 0]
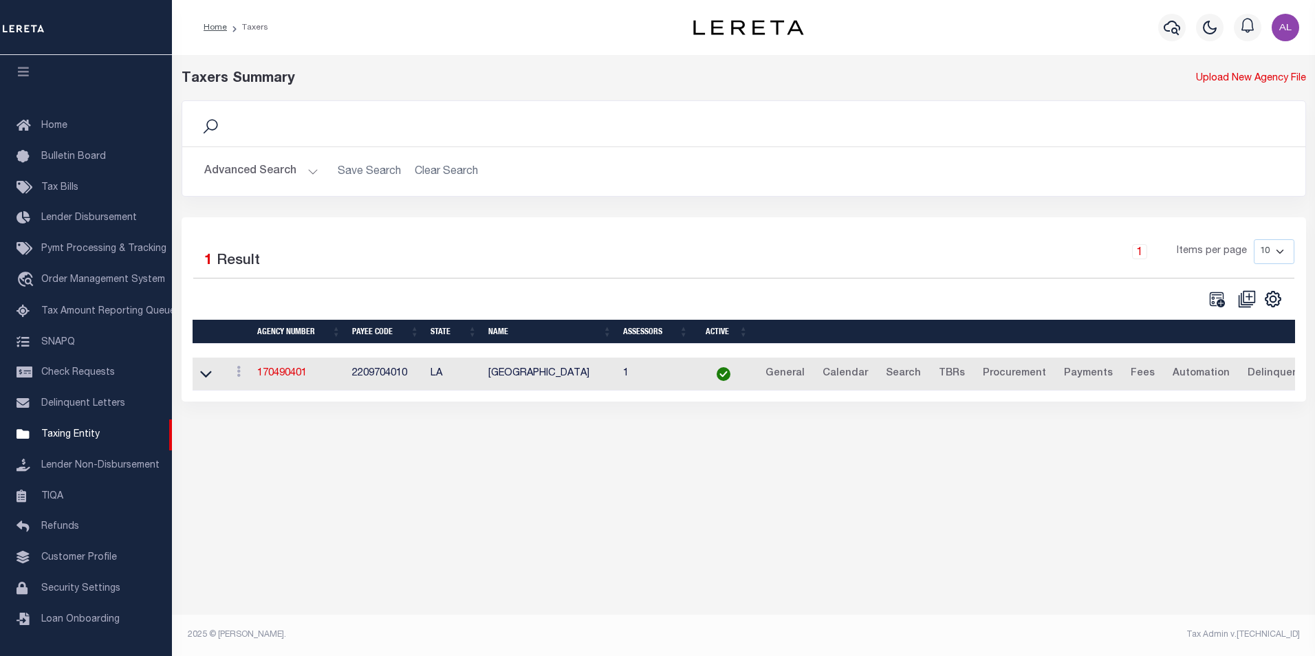
click at [303, 173] on button "Advanced Search" at bounding box center [261, 171] width 114 height 27
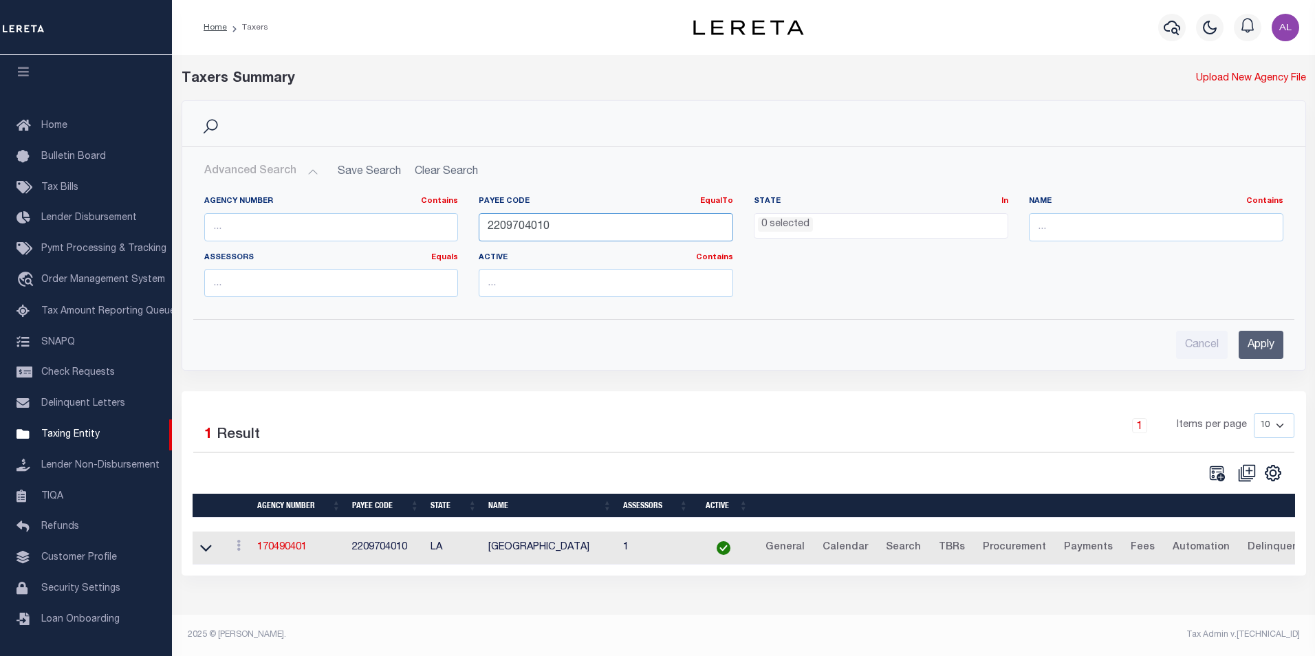
click at [540, 219] on input "2209704010" at bounding box center [606, 227] width 254 height 28
paste input "611719005"
type input "2611719005"
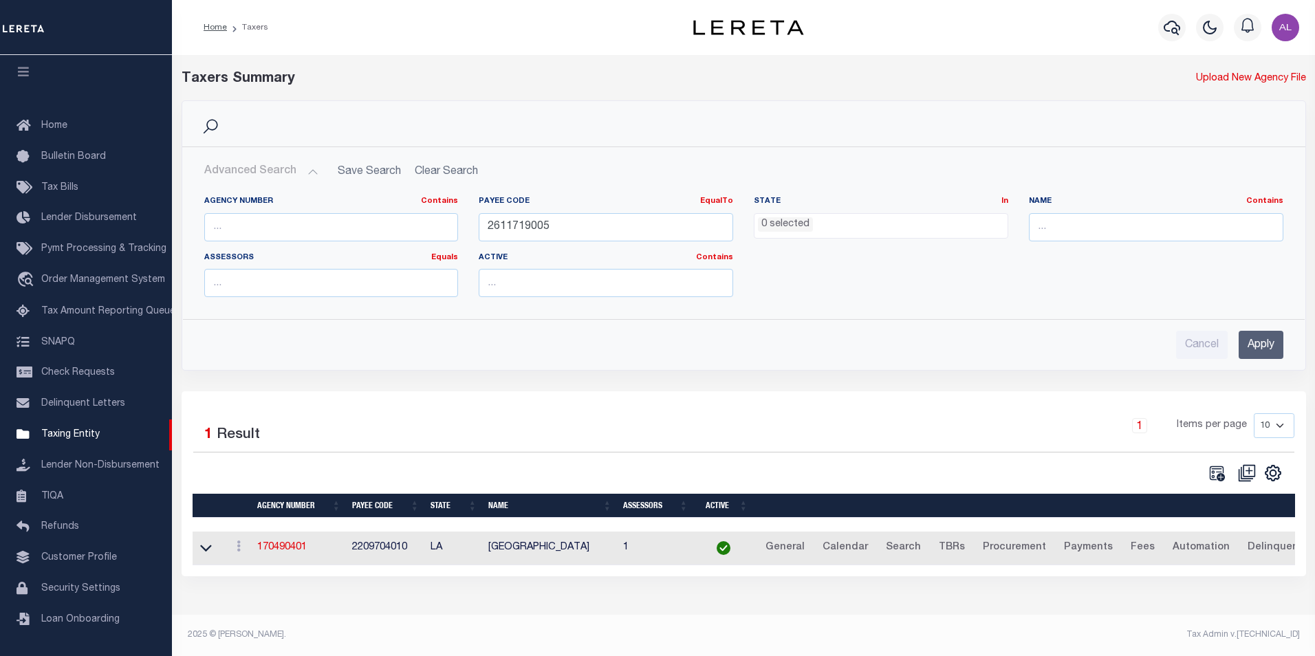
click at [1257, 339] on input "Apply" at bounding box center [1261, 345] width 45 height 28
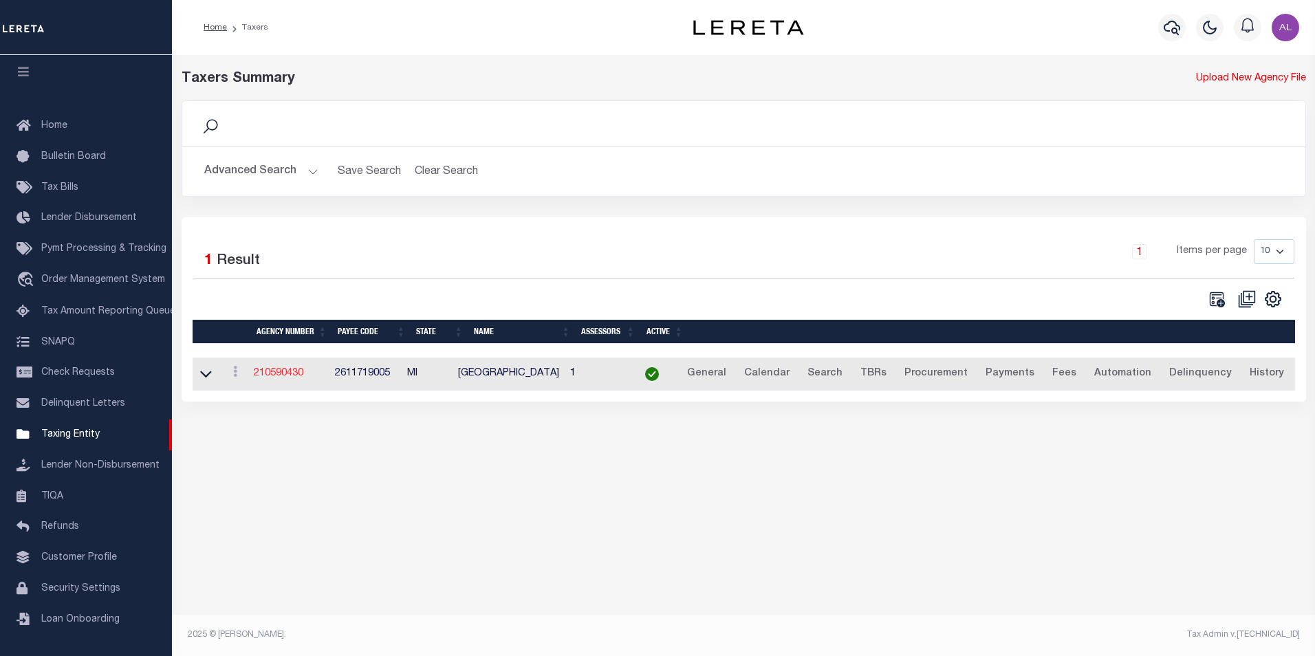
click at [283, 376] on link "210590430" at bounding box center [279, 374] width 50 height 10
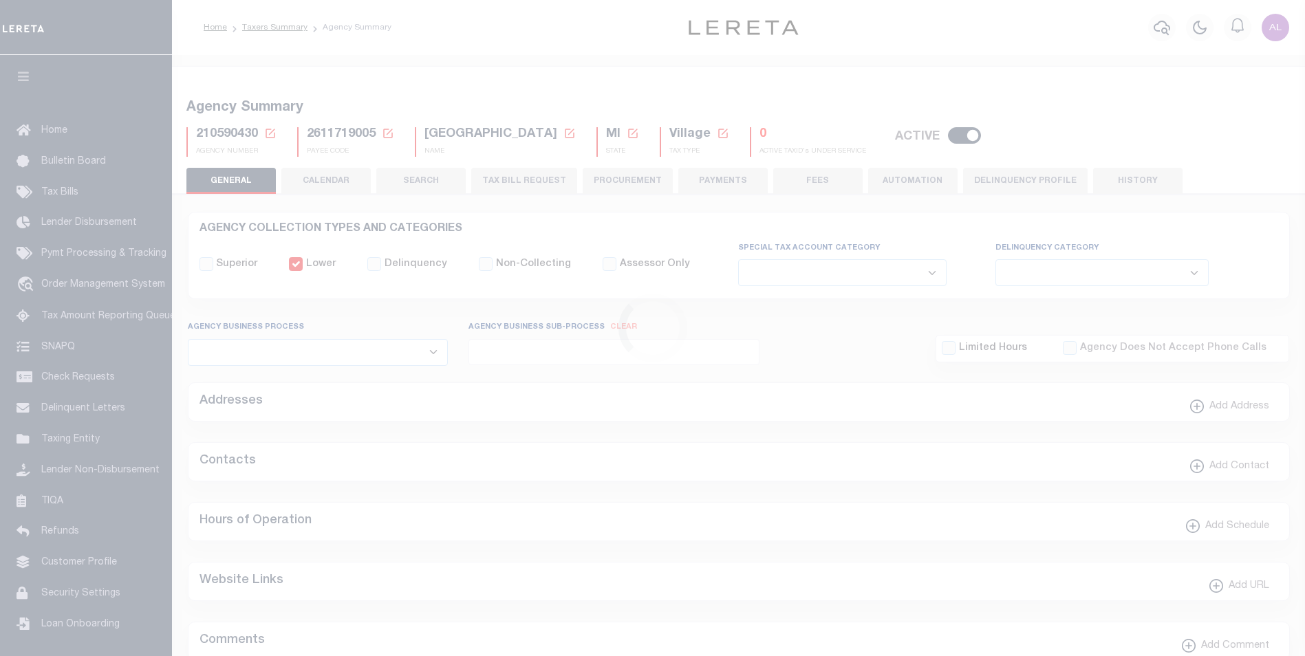
select select
select select "2022"
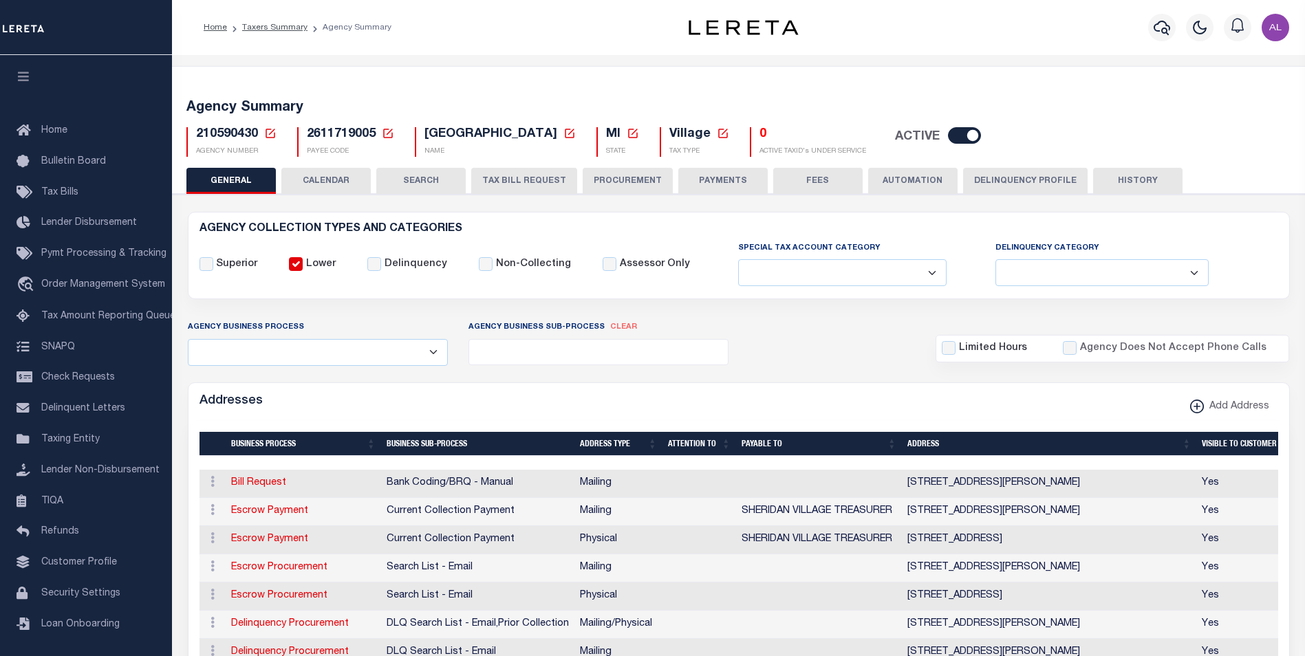
click at [1023, 188] on button "Delinquency Profile" at bounding box center [1025, 181] width 124 height 26
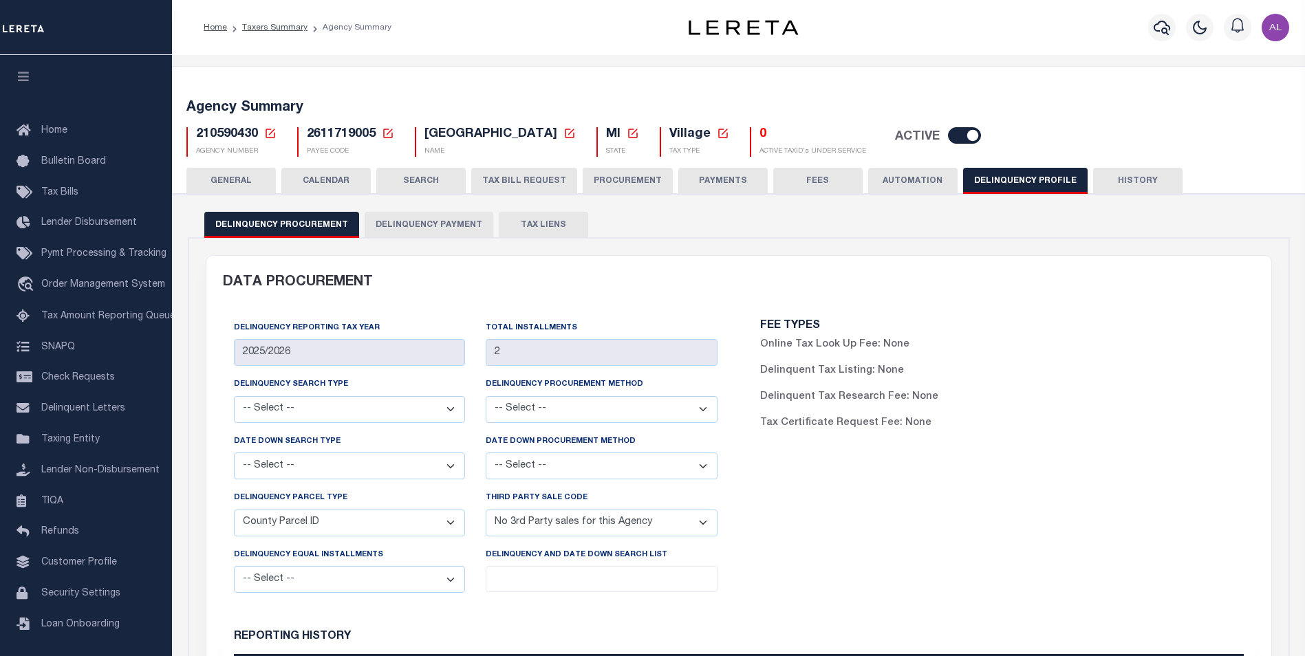
click at [415, 224] on button "Delinquency Payment" at bounding box center [429, 225] width 129 height 26
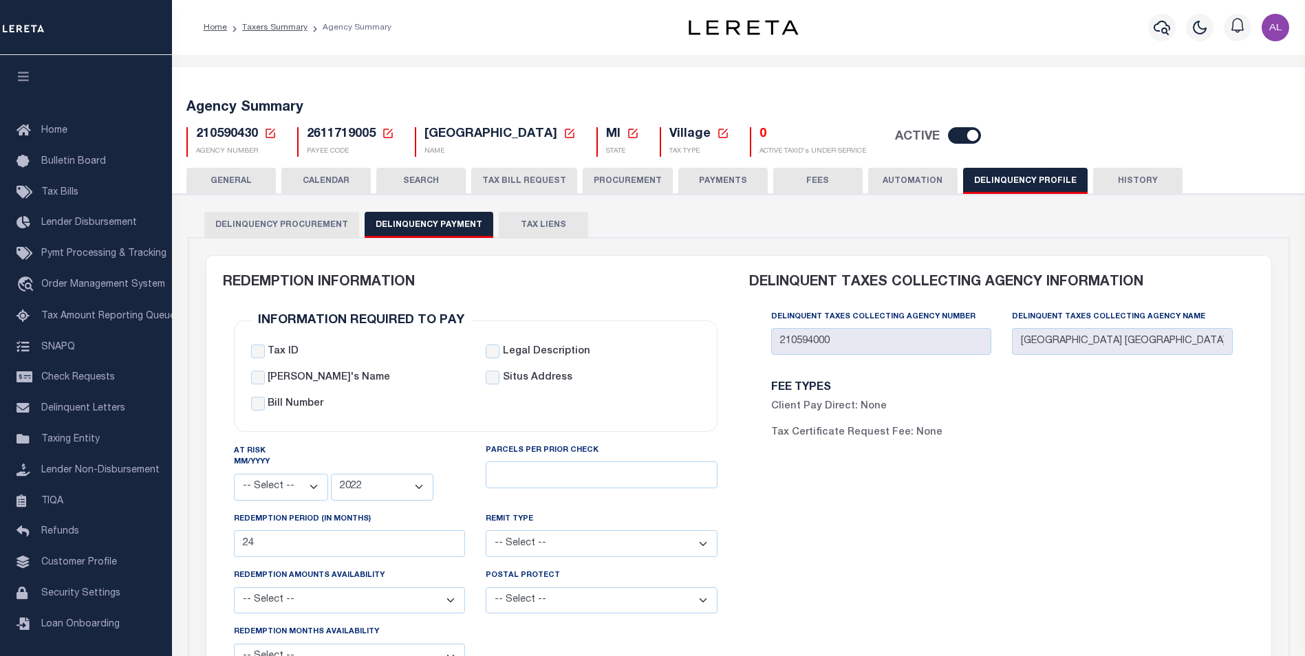
click at [245, 135] on span "210590430" at bounding box center [227, 134] width 62 height 12
